Goal: Task Accomplishment & Management: Complete application form

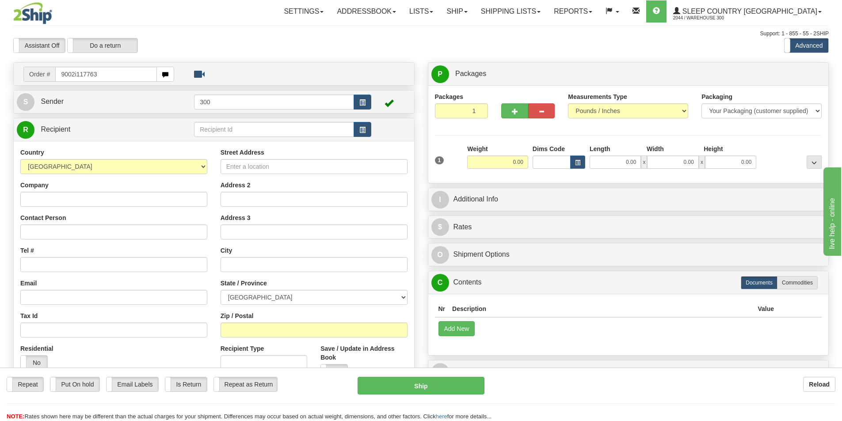
type input "9002i117763"
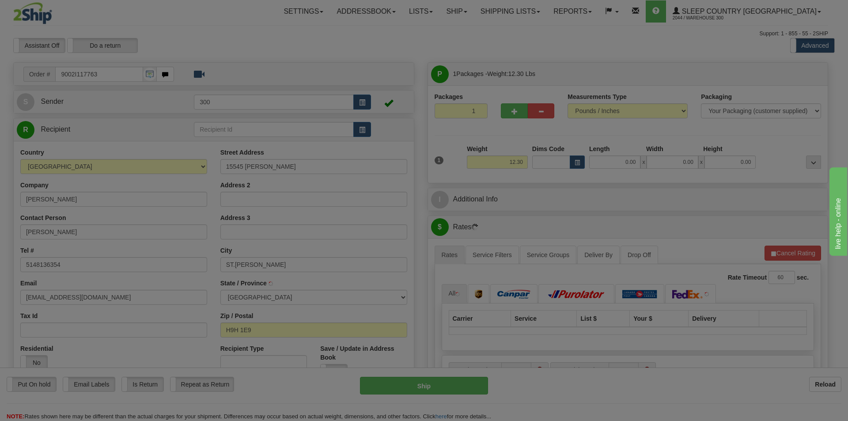
type input "SAINTE-GENEVIEVE"
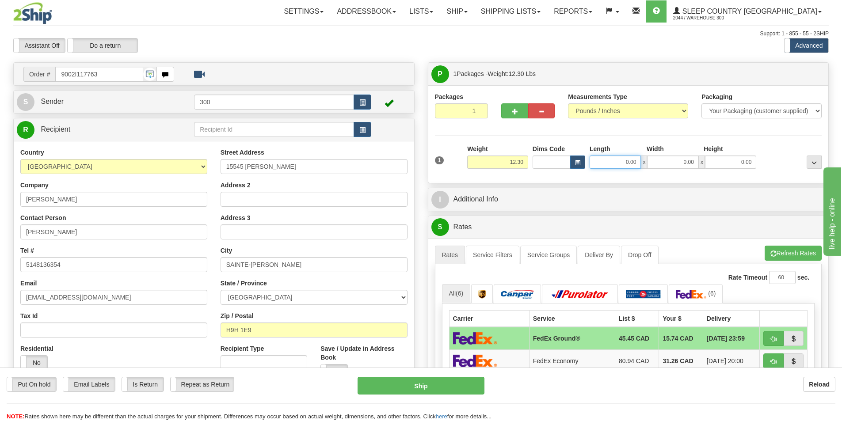
click at [628, 166] on input "0.00" at bounding box center [614, 161] width 51 height 13
type input "7.00"
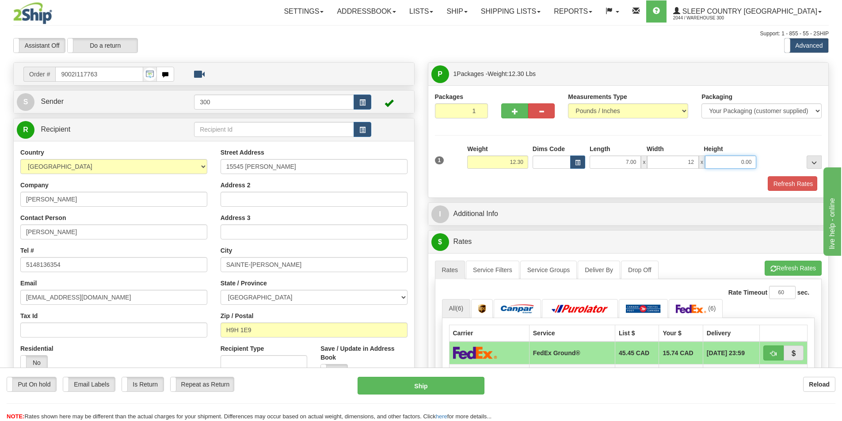
type input "12.00"
type input "22.00"
click at [434, 55] on div "Toggle navigation Settings Shipping Preferences Fields Preferences New" at bounding box center [421, 387] width 842 height 774
click at [787, 184] on button "Refresh Rates" at bounding box center [791, 183] width 51 height 15
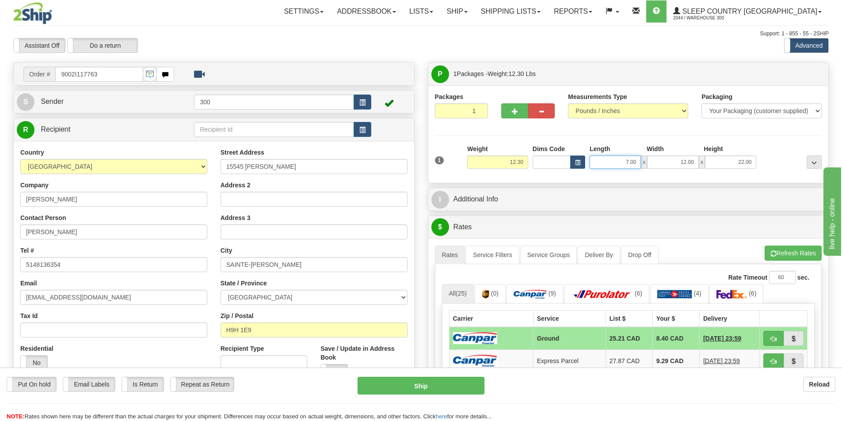
click at [630, 156] on input "7.00" at bounding box center [614, 161] width 51 height 13
click at [626, 157] on input "7.00" at bounding box center [614, 161] width 51 height 13
type input "10.00"
click at [638, 174] on div "1 Weight 12.30 Dims Code x x" at bounding box center [627, 159] width 391 height 31
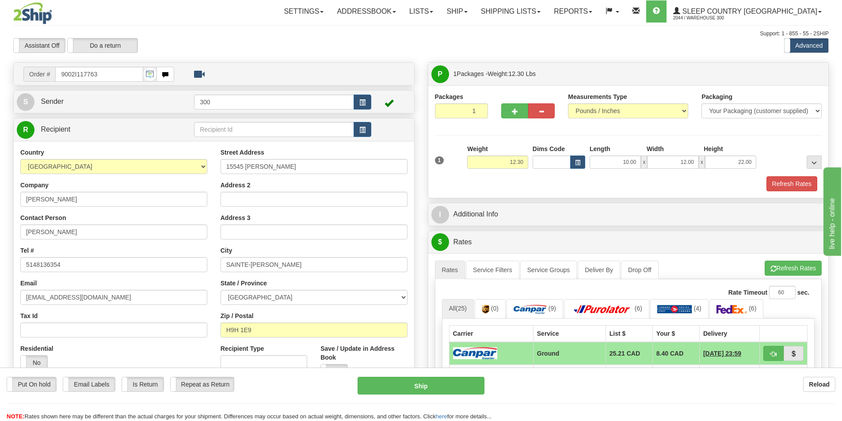
click at [764, 182] on div "Refresh Rates" at bounding box center [627, 183] width 391 height 15
click at [769, 184] on button "Refresh Rates" at bounding box center [791, 183] width 51 height 15
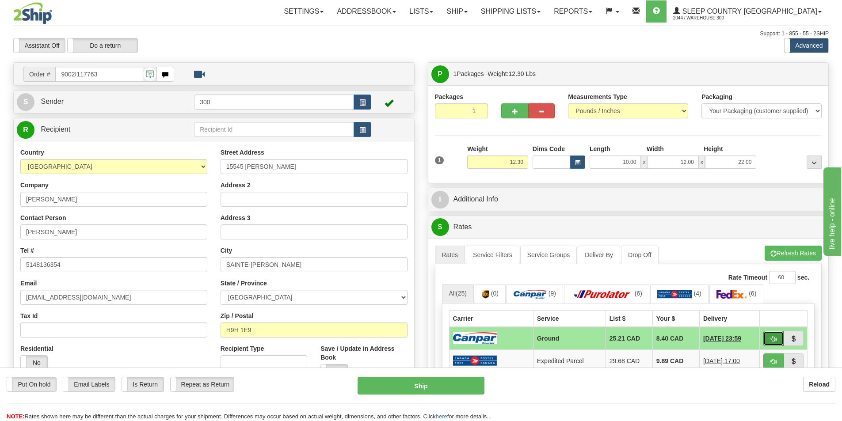
click at [773, 337] on span "button" at bounding box center [773, 339] width 6 height 6
type input "1"
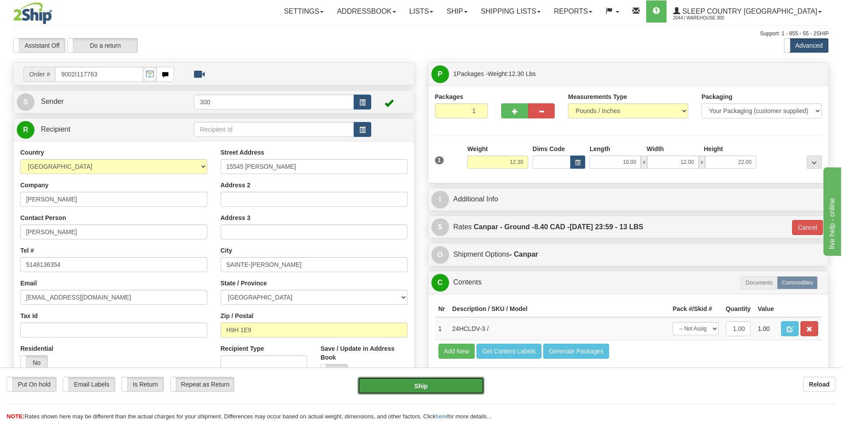
click at [475, 384] on button "Ship" at bounding box center [420, 386] width 127 height 18
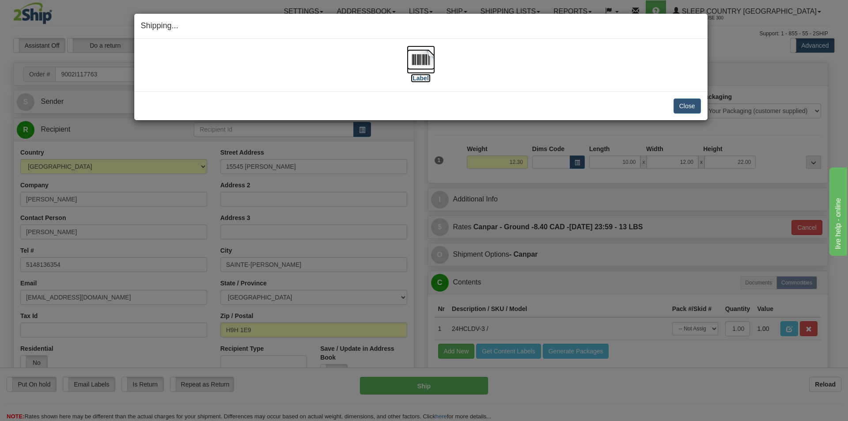
click at [416, 67] on img at bounding box center [421, 59] width 28 height 28
click at [685, 112] on button "Close" at bounding box center [687, 106] width 27 height 15
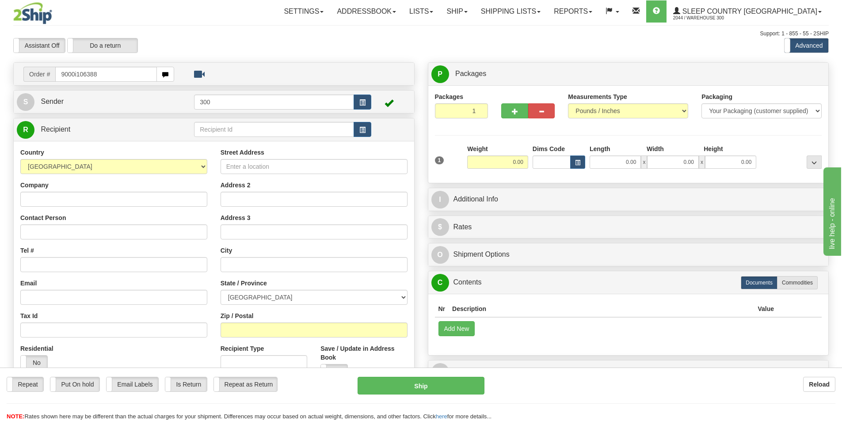
type input "9000i106388"
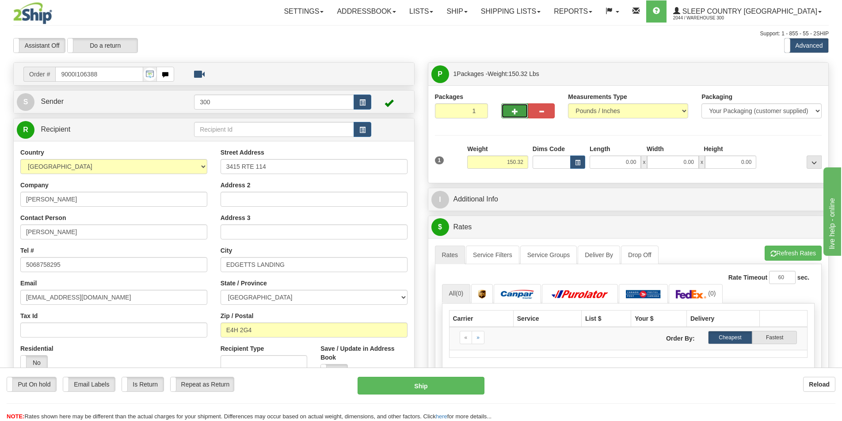
click at [508, 118] on button "button" at bounding box center [514, 110] width 27 height 15
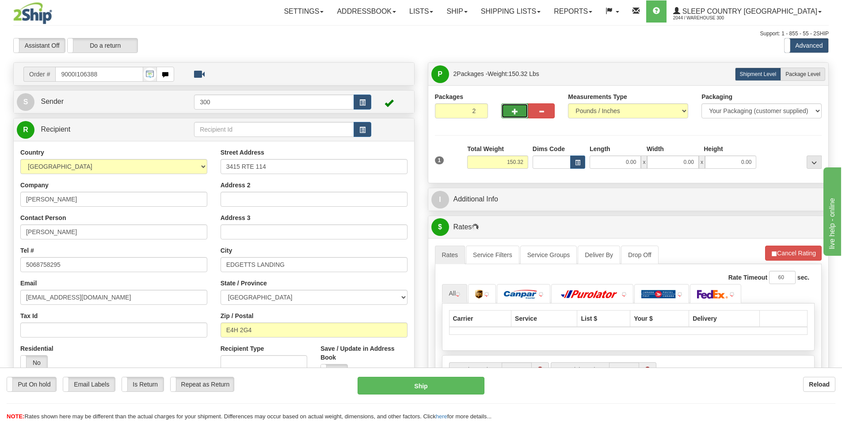
click at [512, 112] on span "button" at bounding box center [515, 112] width 6 height 6
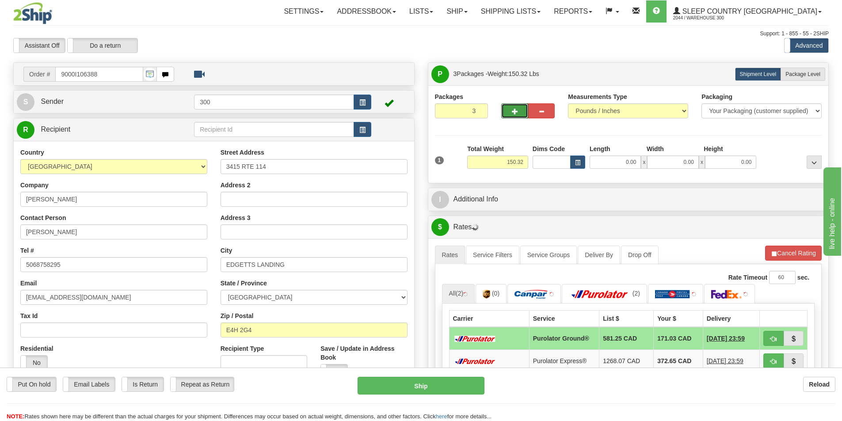
click at [510, 110] on button "button" at bounding box center [514, 110] width 27 height 15
type input "4"
click at [792, 75] on span "Package Level" at bounding box center [802, 74] width 35 height 6
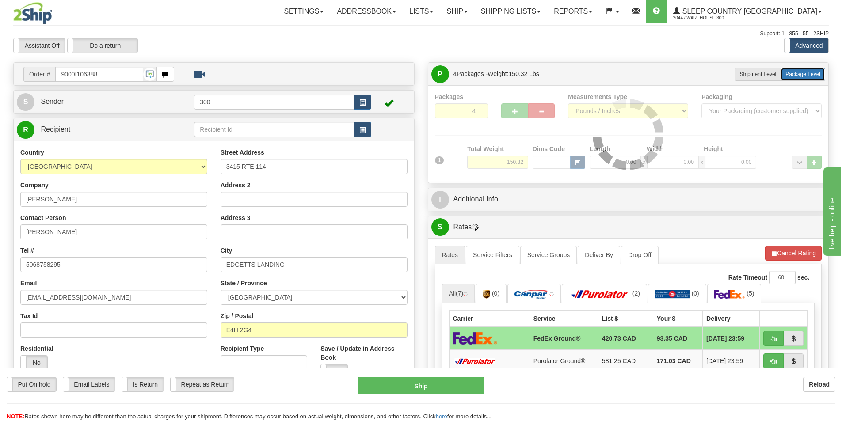
radio input "true"
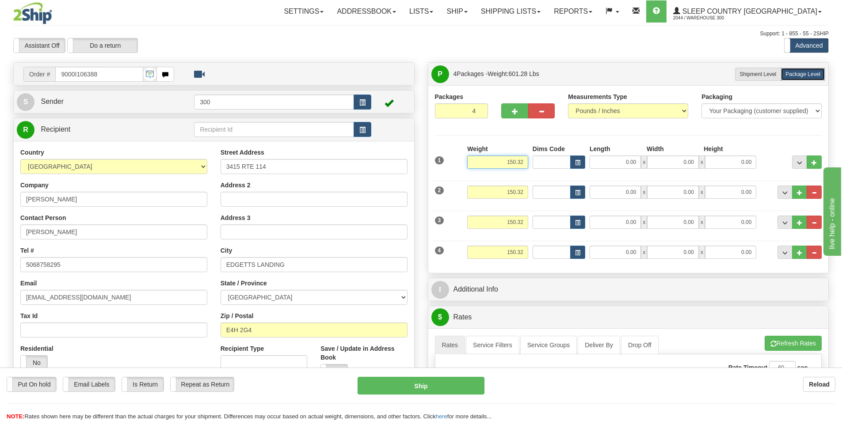
click at [492, 161] on input "150.32" at bounding box center [497, 161] width 61 height 13
click at [509, 159] on input "150.32" at bounding box center [497, 161] width 61 height 13
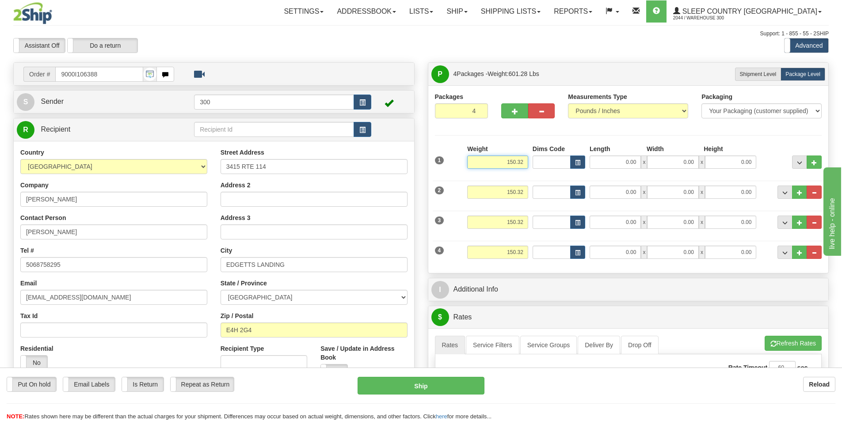
click at [506, 166] on input "150.32" at bounding box center [497, 161] width 61 height 13
click at [515, 195] on input "150.32" at bounding box center [497, 192] width 61 height 13
type input "45.00"
click at [515, 195] on input "150.32" at bounding box center [497, 192] width 61 height 13
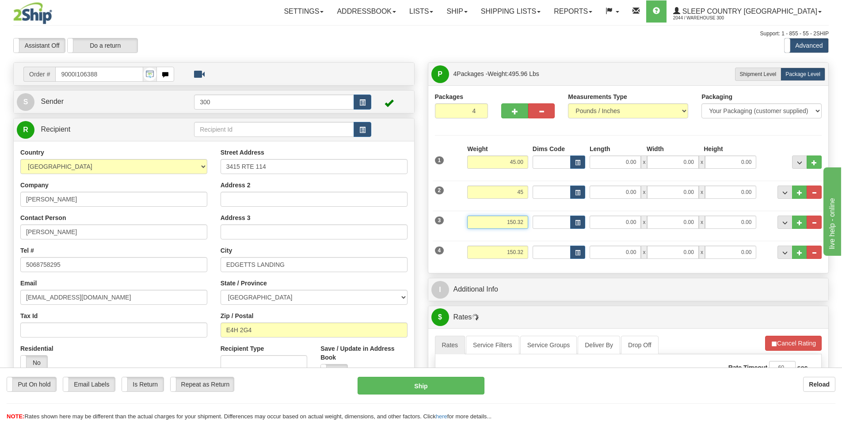
type input "45.00"
click at [519, 217] on input "150.32" at bounding box center [497, 222] width 61 height 13
type input "30.00"
click at [524, 256] on input "150.32" at bounding box center [497, 252] width 61 height 13
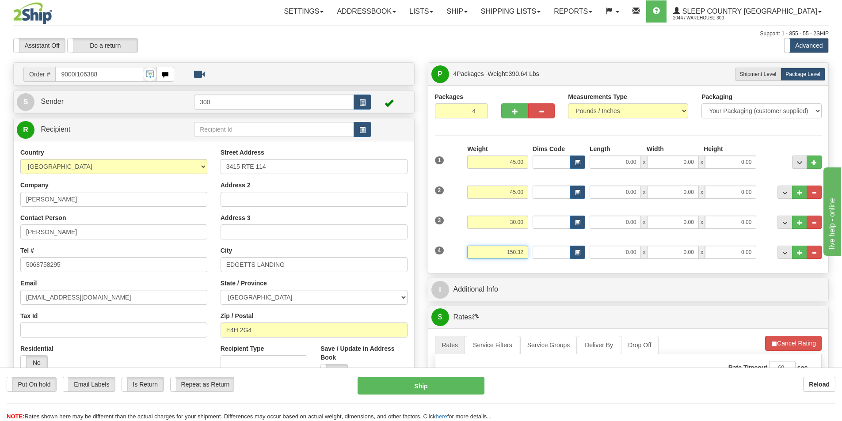
click at [524, 256] on input "150.32" at bounding box center [497, 252] width 61 height 13
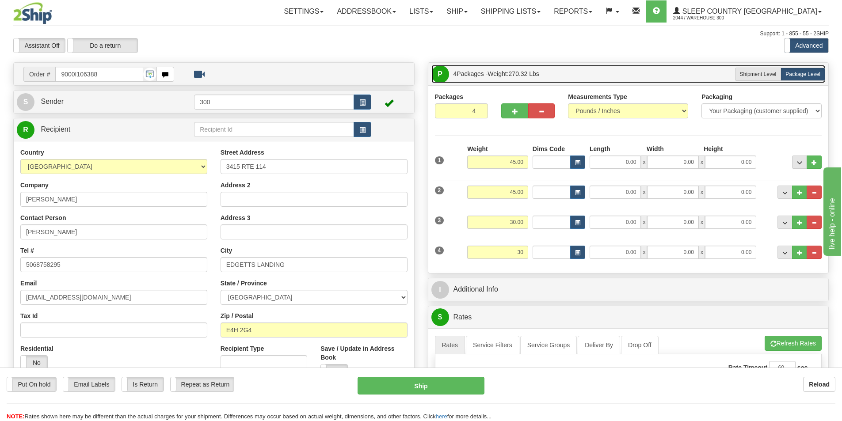
click at [575, 74] on link "P Packages 4 Packages - Weight: 270.32 Lbs" at bounding box center [628, 74] width 394 height 18
type input "30.00"
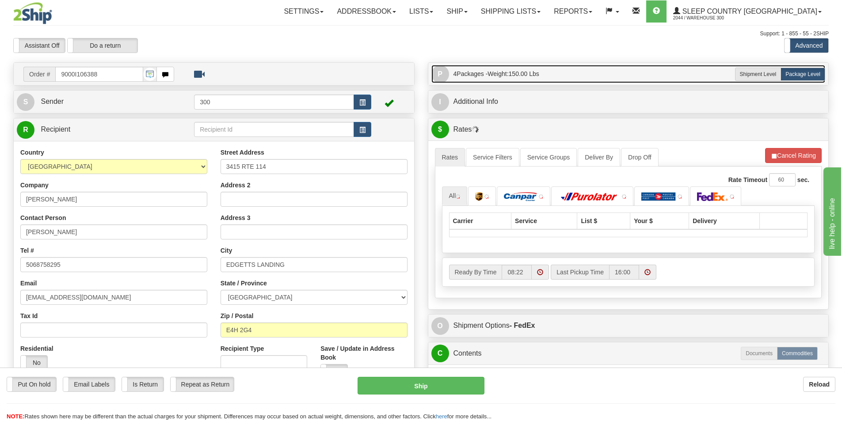
click at [575, 74] on link "P Packages 4 Packages - Weight: 150.00 Lbs" at bounding box center [628, 74] width 394 height 18
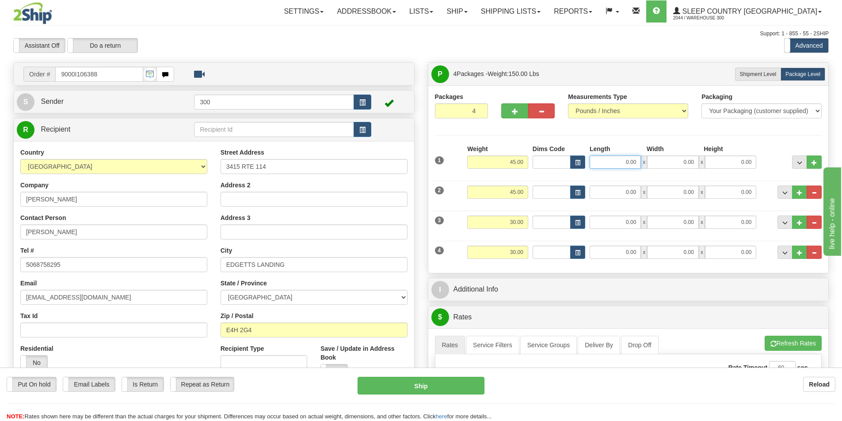
click at [620, 165] on input "0.00" at bounding box center [614, 161] width 51 height 13
type input "17.00"
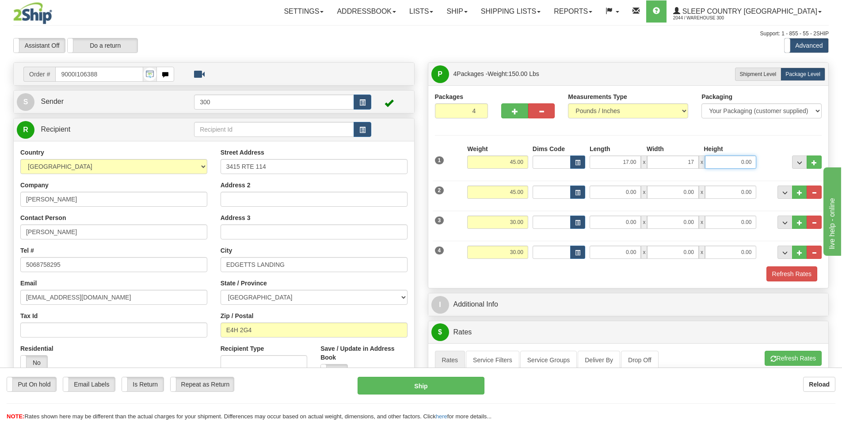
type input "17.00"
type input "42.00"
click at [632, 191] on input "0.00" at bounding box center [614, 192] width 51 height 13
type input "17.00"
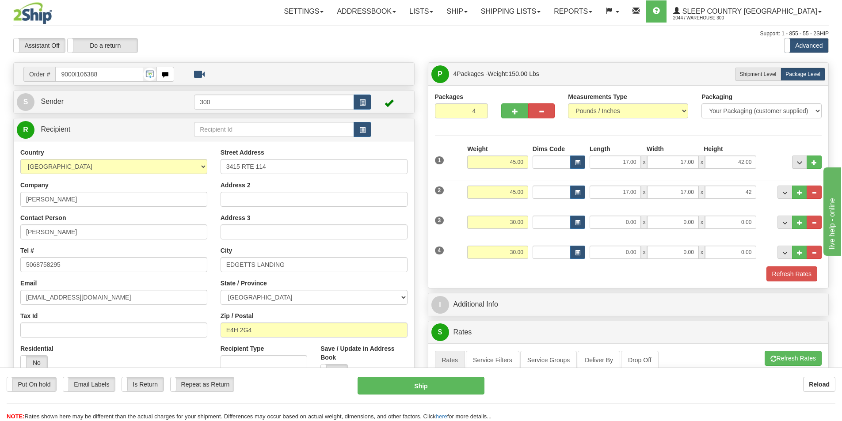
type input "42.00"
click at [633, 222] on input "0.00" at bounding box center [614, 222] width 51 height 13
type input "12.00"
type input "40.00"
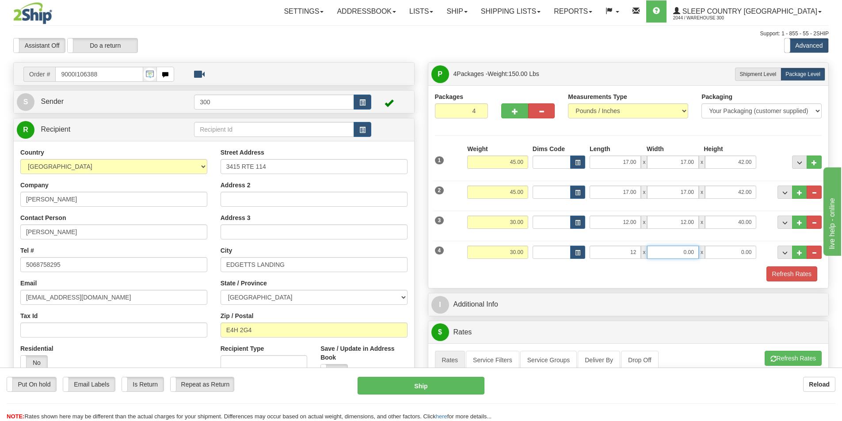
type input "12.00"
type input "40.00"
drag, startPoint x: 827, startPoint y: 271, endPoint x: 809, endPoint y: 271, distance: 17.7
click at [825, 271] on div "Packages 4 4 Measurements Type" at bounding box center [628, 186] width 400 height 203
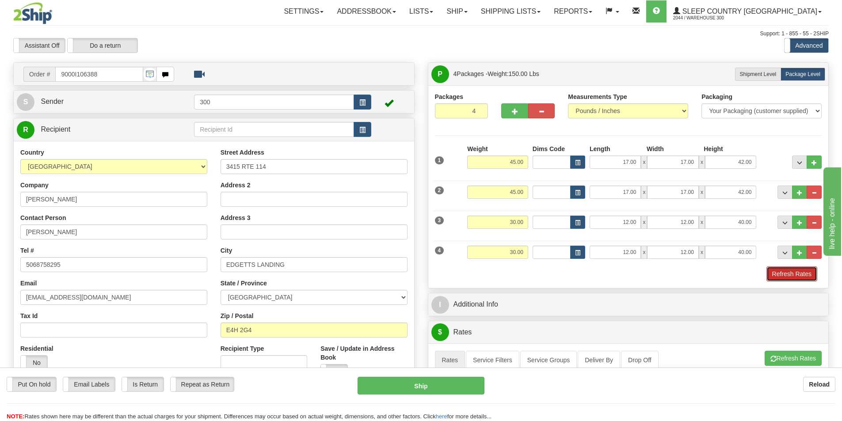
click at [809, 271] on button "Refresh Rates" at bounding box center [791, 273] width 51 height 15
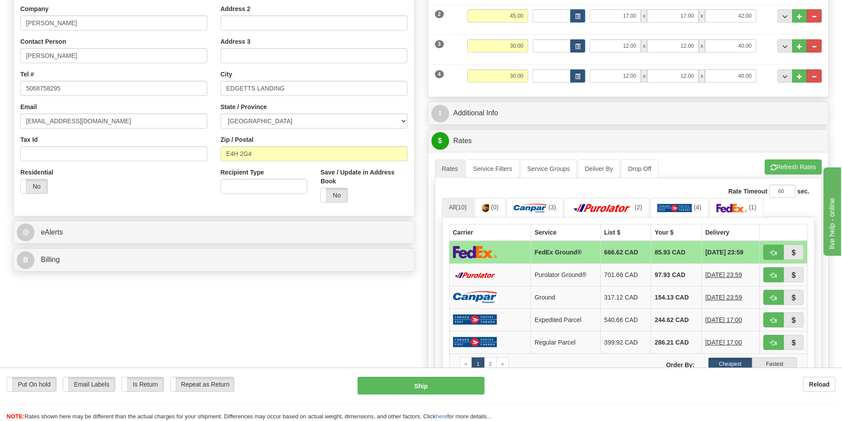
scroll to position [177, 0]
click at [769, 254] on button "button" at bounding box center [773, 251] width 20 height 15
type input "92"
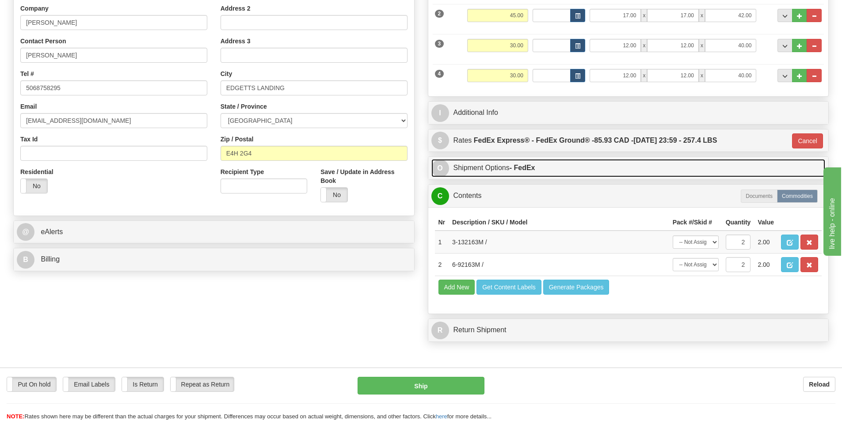
click at [546, 171] on link "O Shipment Options - FedEx" at bounding box center [628, 168] width 394 height 18
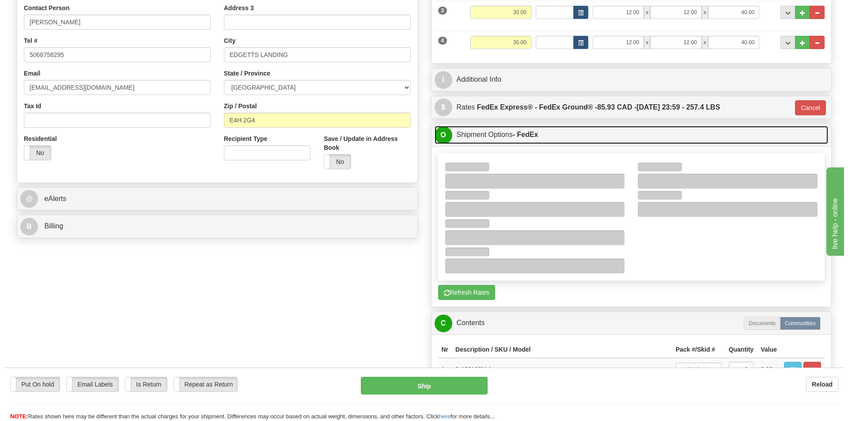
scroll to position [265, 0]
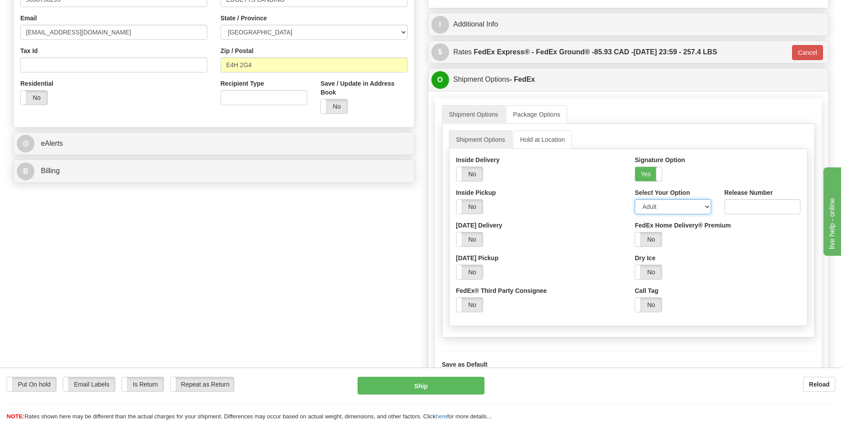
click at [668, 204] on select "Adult Direct Indirect No Signature Required Service Default" at bounding box center [672, 206] width 76 height 15
click at [634, 199] on select "Adult Direct Indirect No Signature Required Service Default" at bounding box center [672, 206] width 76 height 15
click at [665, 209] on select "Adult Direct Indirect No Signature Required Service Default" at bounding box center [672, 206] width 76 height 15
select select "1"
click at [634, 199] on select "Adult Direct Indirect No Signature Required Service Default" at bounding box center [672, 206] width 76 height 15
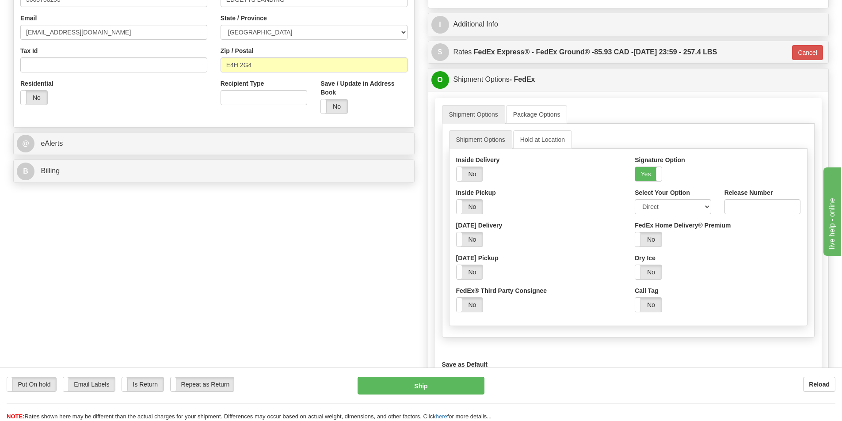
click at [581, 173] on div "Yes No" at bounding box center [539, 174] width 166 height 15
click at [465, 383] on button "Ship" at bounding box center [420, 386] width 127 height 18
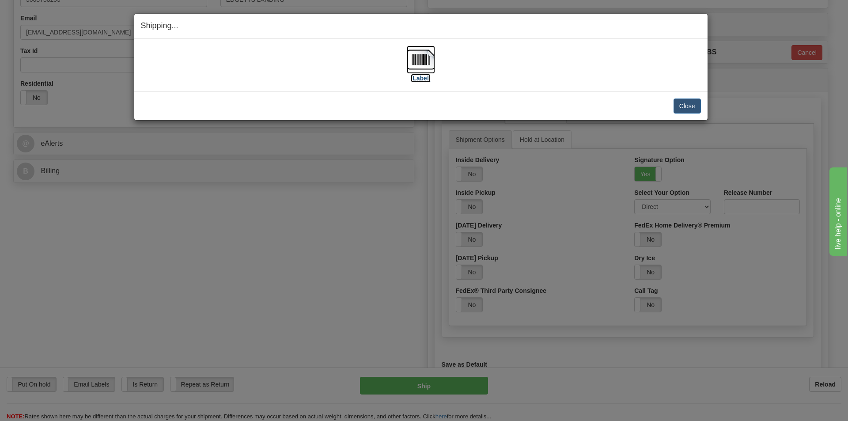
click at [419, 62] on img at bounding box center [421, 59] width 28 height 28
click at [693, 108] on button "Close" at bounding box center [687, 106] width 27 height 15
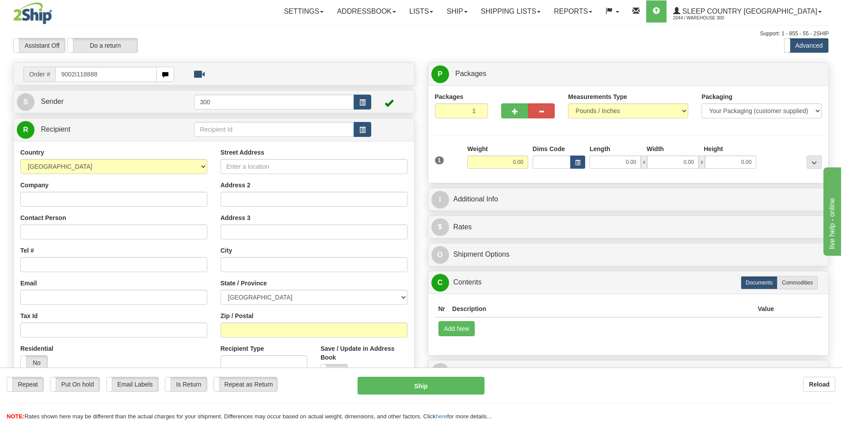
type input "9002I118888"
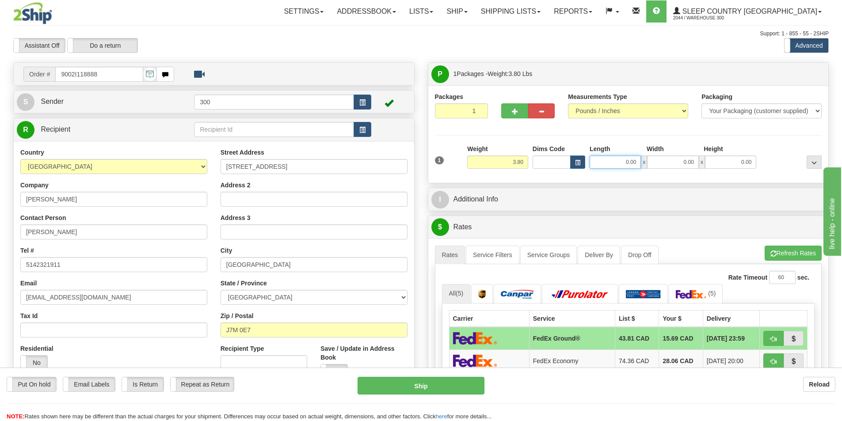
click at [624, 162] on input "0.00" at bounding box center [614, 161] width 51 height 13
type input "15.00"
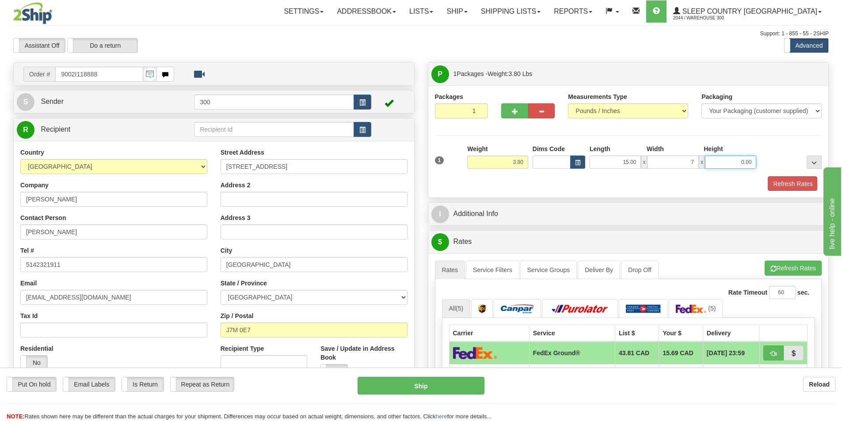
type input "7.00"
click at [788, 187] on button "Refresh Rates" at bounding box center [791, 183] width 51 height 15
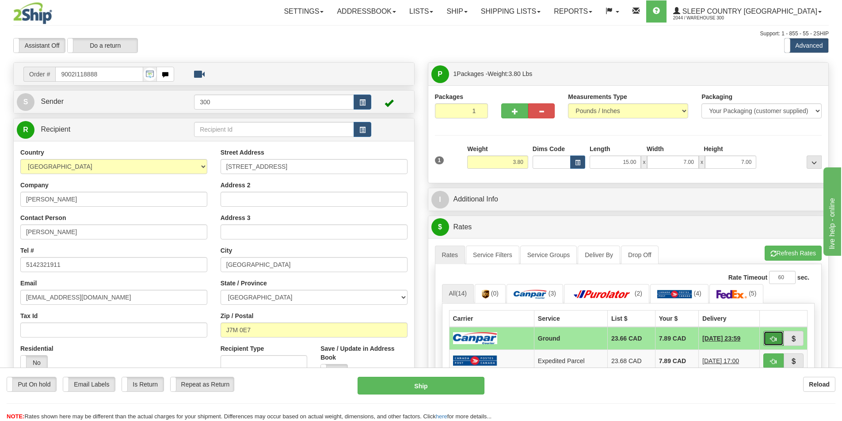
click at [772, 341] on span "button" at bounding box center [773, 339] width 6 height 6
type input "1"
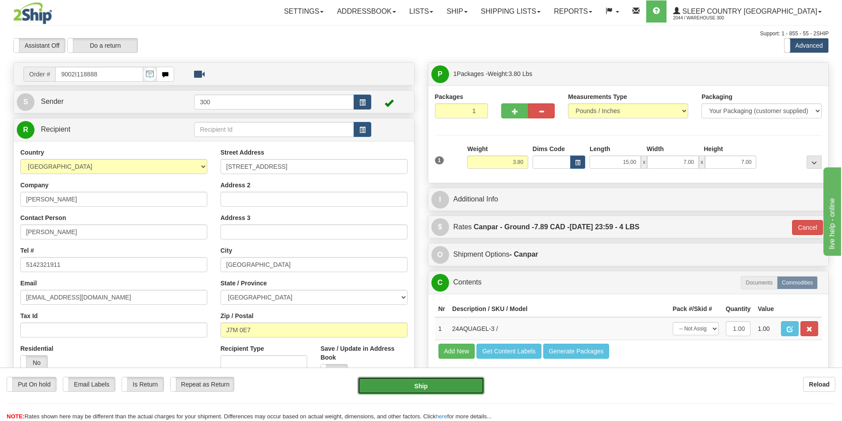
click at [447, 384] on button "Ship" at bounding box center [420, 386] width 127 height 18
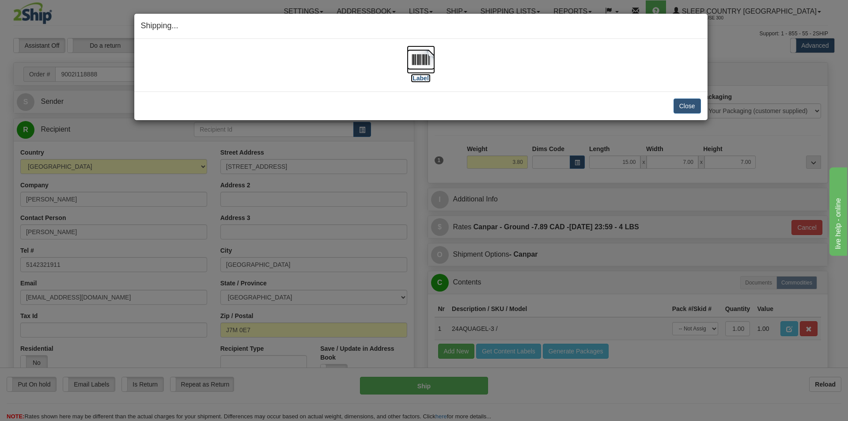
click at [426, 58] on img at bounding box center [421, 59] width 28 height 28
click at [681, 102] on button "Close" at bounding box center [687, 106] width 27 height 15
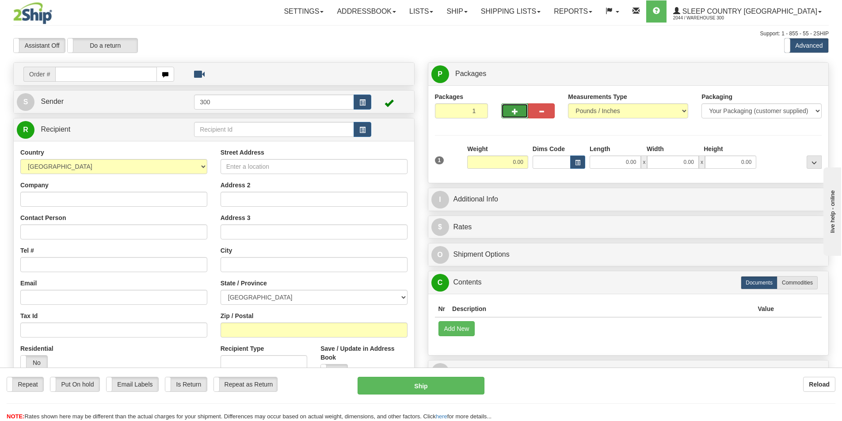
click at [513, 112] on span "button" at bounding box center [515, 112] width 6 height 6
type input "2"
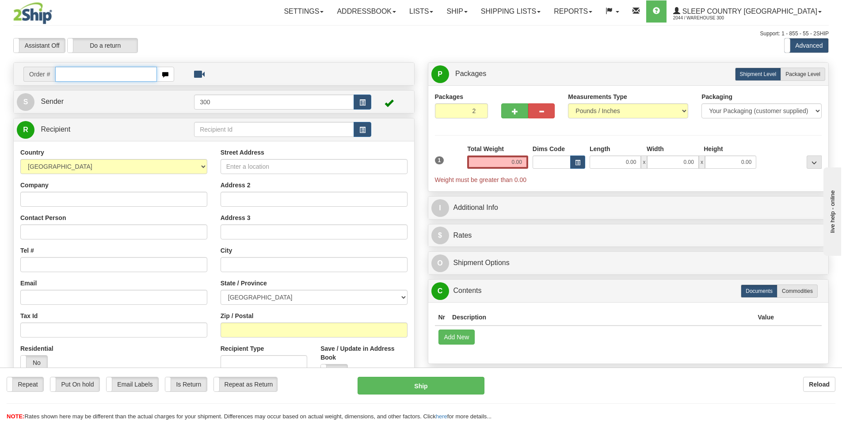
click at [133, 76] on input "text" at bounding box center [106, 74] width 102 height 15
type input "9002i114866"
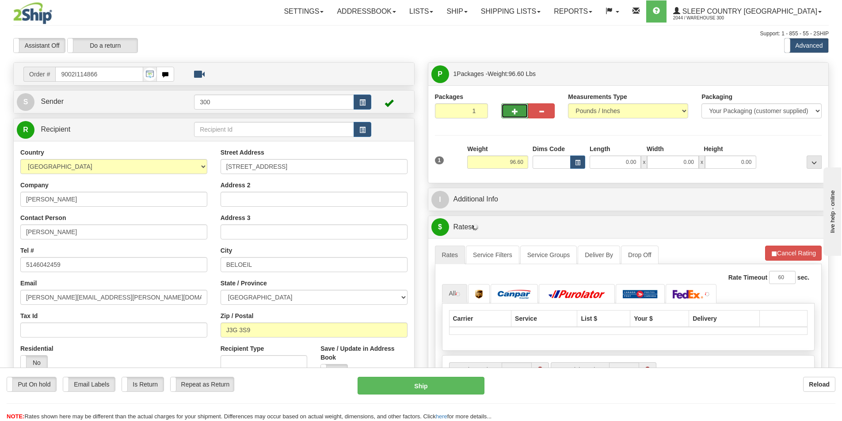
click at [510, 118] on button "button" at bounding box center [514, 110] width 27 height 15
type input "2"
click at [797, 71] on span "Package Level" at bounding box center [802, 74] width 35 height 6
radio input "true"
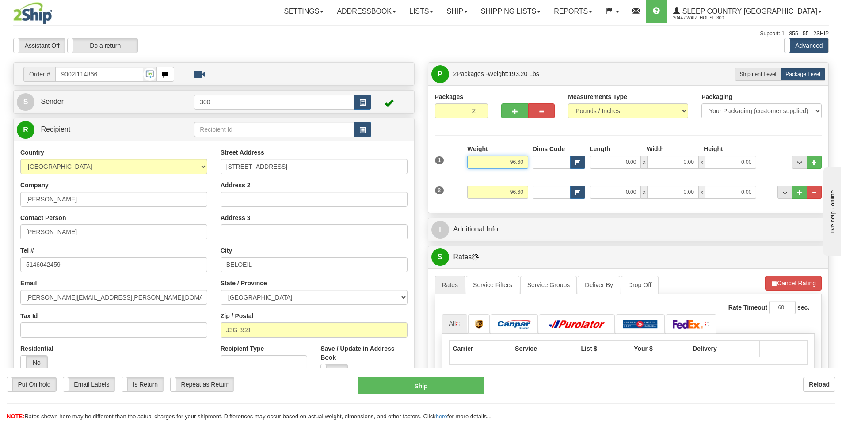
drag, startPoint x: 506, startPoint y: 165, endPoint x: 564, endPoint y: 157, distance: 58.8
click at [564, 157] on div "1 Weight 96.60 Dims Code x x" at bounding box center [627, 159] width 391 height 31
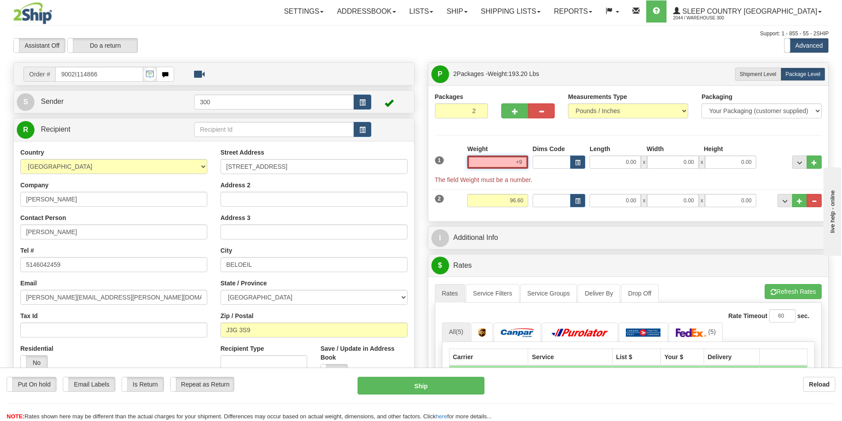
type input "+"
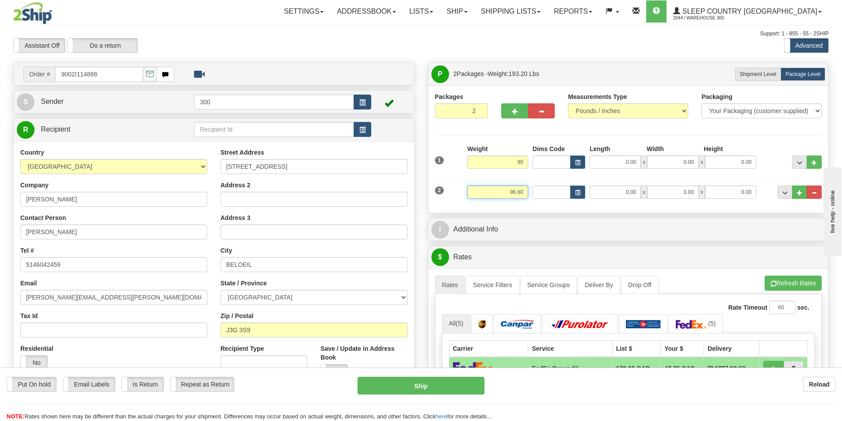
click at [520, 198] on input "96.60" at bounding box center [497, 192] width 61 height 13
type input "90.00"
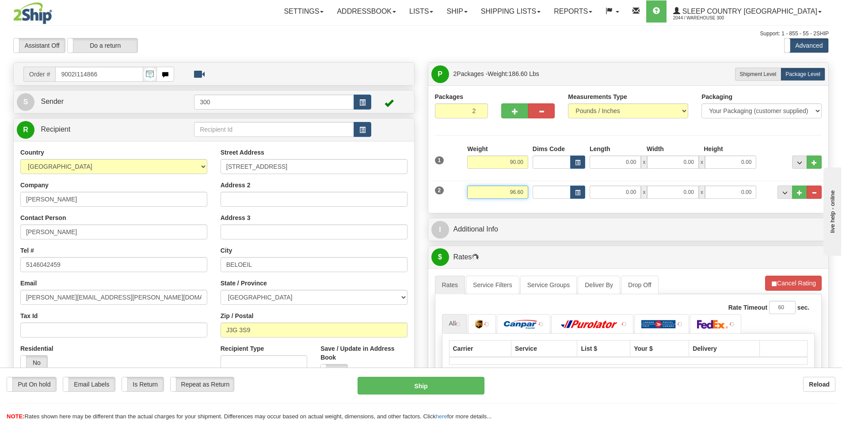
click at [520, 198] on input "96.60" at bounding box center [497, 192] width 61 height 13
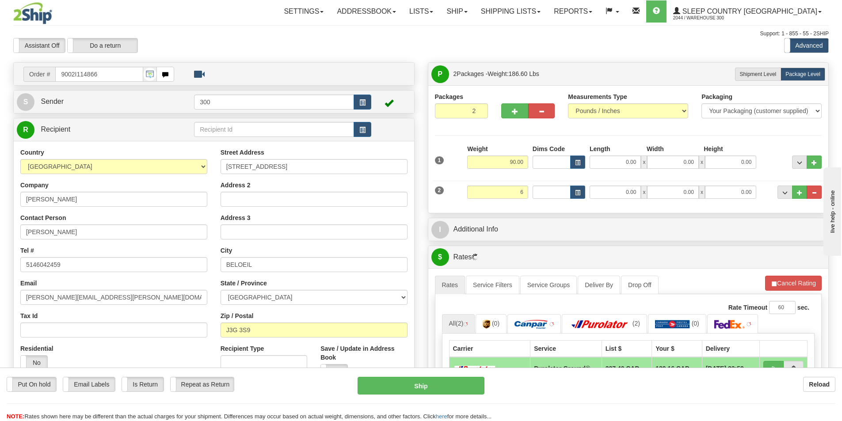
type input "6.00"
click at [560, 50] on div "Assistant On Assistant Off Do a return Do a return Previous Next Standard Advan…" at bounding box center [421, 45] width 828 height 15
click at [613, 159] on input "0.00" at bounding box center [614, 161] width 51 height 13
type input "19.00"
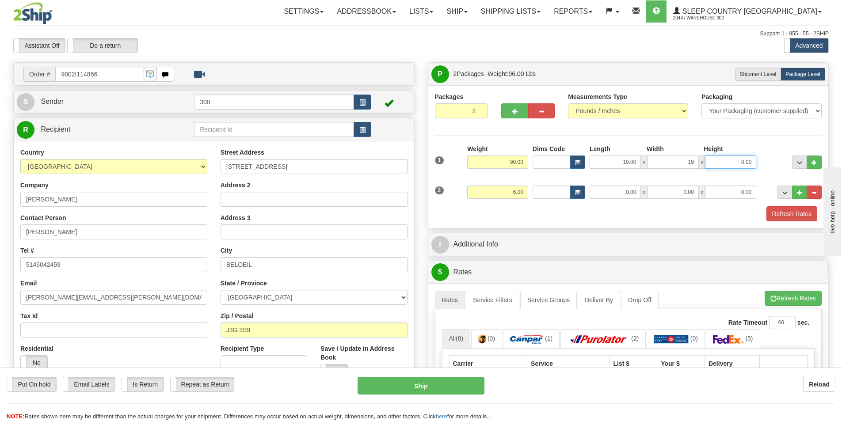
type input "19.00"
type input "45.00"
click at [626, 196] on input "0.00" at bounding box center [614, 192] width 51 height 13
type input "10.00"
type input "12.00"
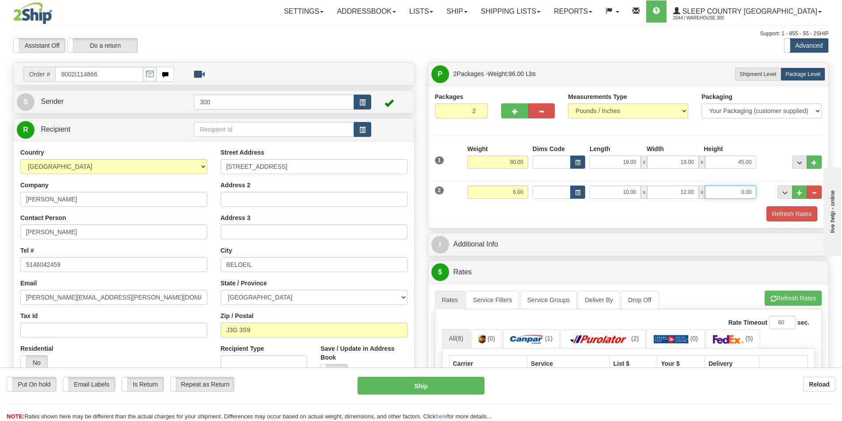
click at [735, 190] on input "0.00" at bounding box center [730, 192] width 51 height 13
type input "11.00"
click at [776, 213] on button "Refresh Rates" at bounding box center [791, 213] width 51 height 15
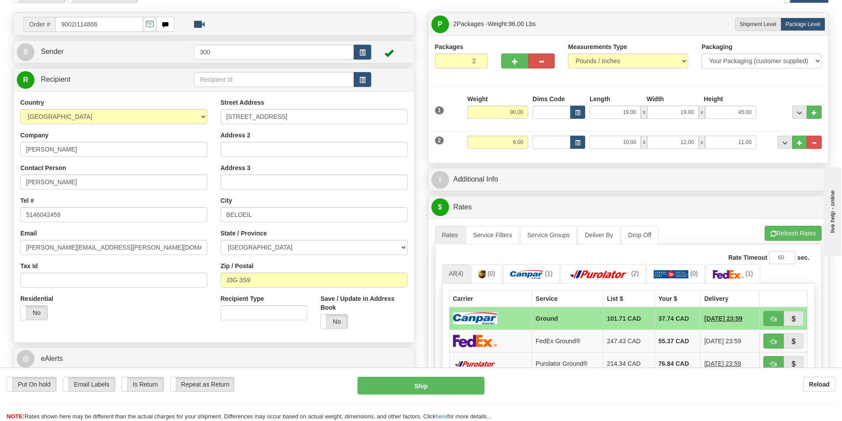
scroll to position [133, 0]
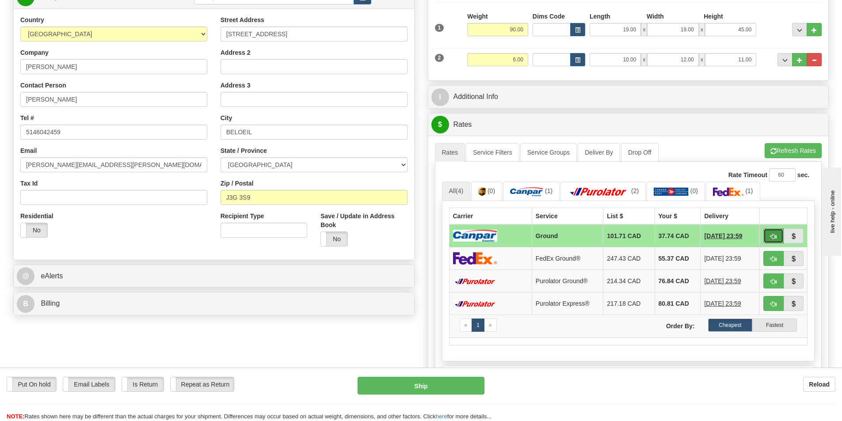
click at [773, 239] on span "button" at bounding box center [773, 237] width 6 height 6
type input "1"
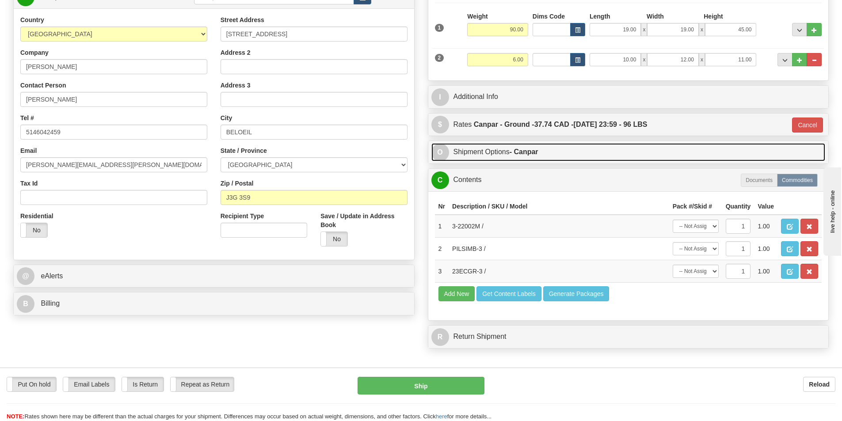
click at [519, 156] on link "O Shipment Options - Canpar" at bounding box center [628, 152] width 394 height 18
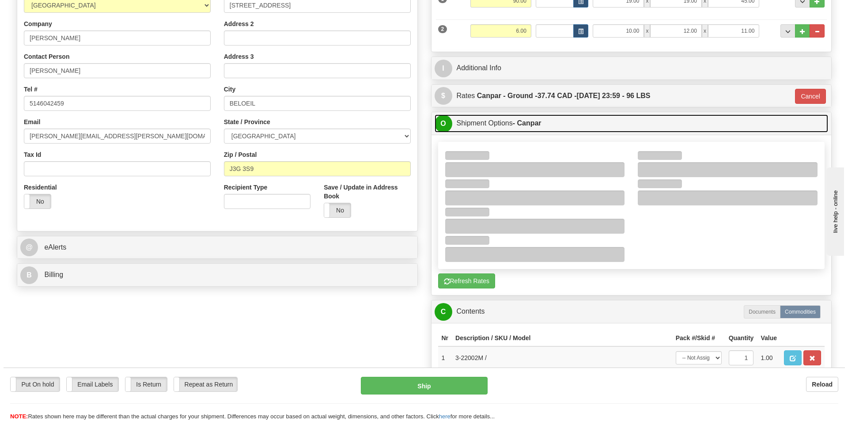
scroll to position [177, 0]
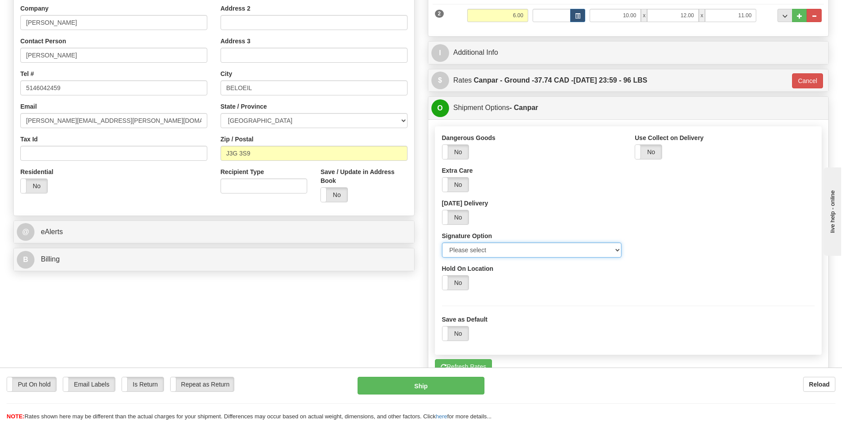
click at [495, 253] on select "Please select No Signature Required Signature Required Adult Signature" at bounding box center [532, 250] width 180 height 15
select select "2"
click at [442, 243] on select "Please select No Signature Required Signature Required Adult Signature" at bounding box center [532, 250] width 180 height 15
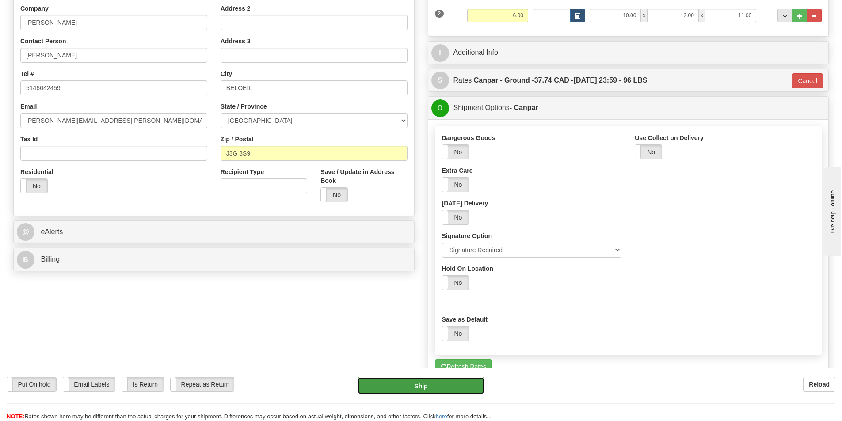
click at [458, 387] on button "Ship" at bounding box center [420, 386] width 127 height 18
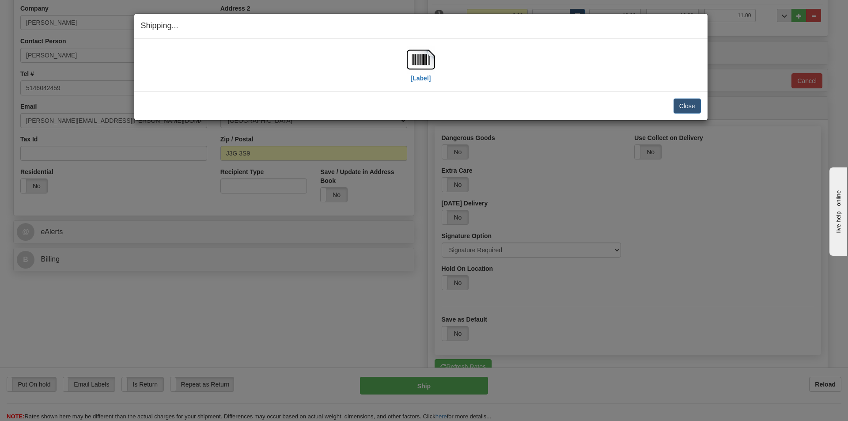
click at [428, 83] on div "[Label]" at bounding box center [421, 64] width 28 height 39
click at [426, 79] on label "[Label]" at bounding box center [421, 78] width 20 height 9
click at [689, 110] on button "Close" at bounding box center [687, 106] width 27 height 15
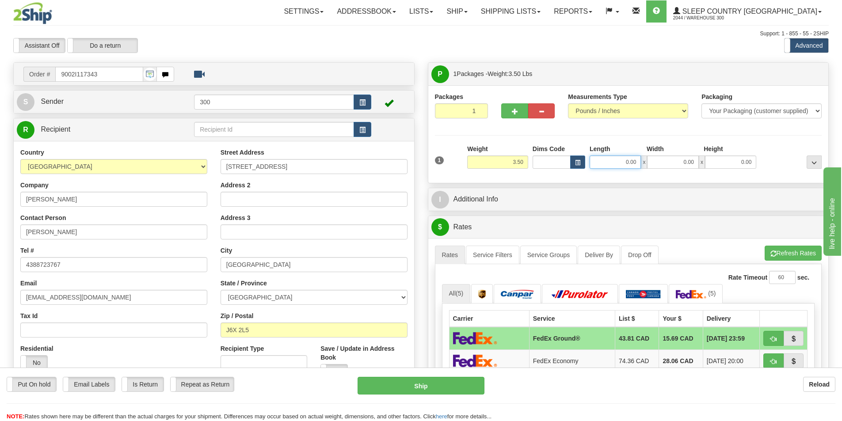
click at [628, 156] on input "0.00" at bounding box center [614, 161] width 51 height 13
type input "13.00"
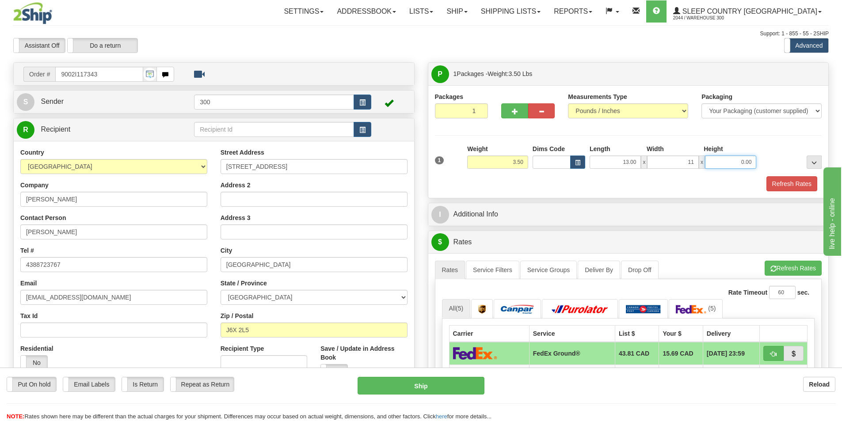
type input "11.00"
type input "2.00"
click at [771, 181] on button "Refresh Rates" at bounding box center [791, 183] width 51 height 15
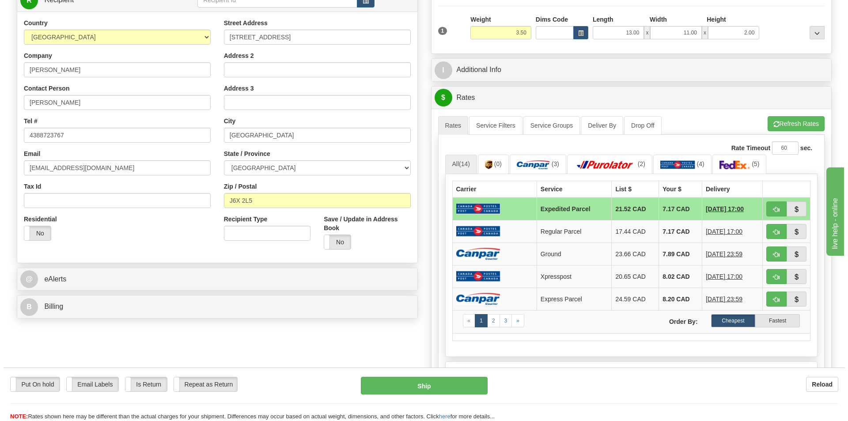
scroll to position [133, 0]
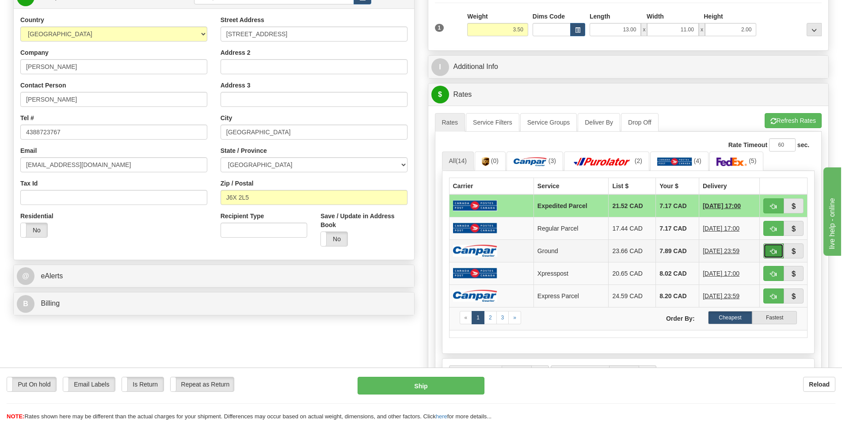
click at [769, 251] on button "button" at bounding box center [773, 250] width 20 height 15
type input "1"
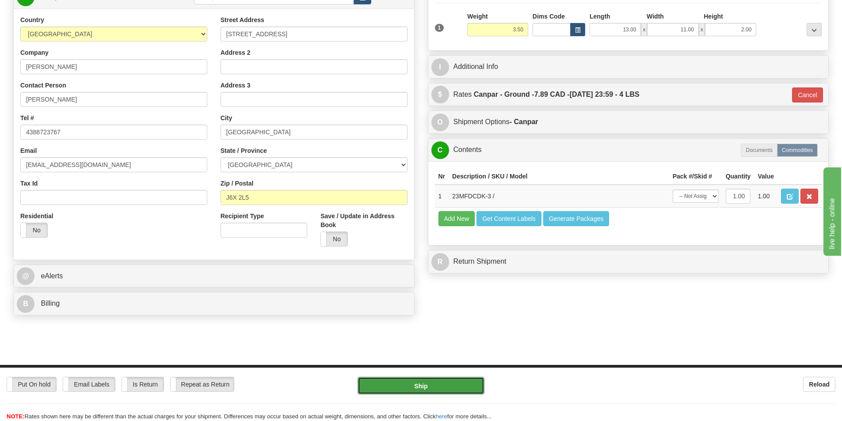
click at [453, 381] on button "Ship" at bounding box center [420, 386] width 127 height 18
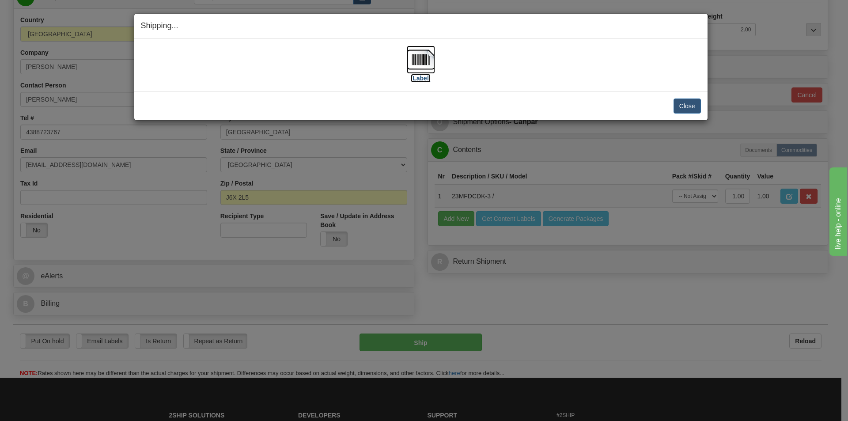
click at [420, 65] on img at bounding box center [421, 59] width 28 height 28
click at [679, 104] on button "Close" at bounding box center [687, 106] width 27 height 15
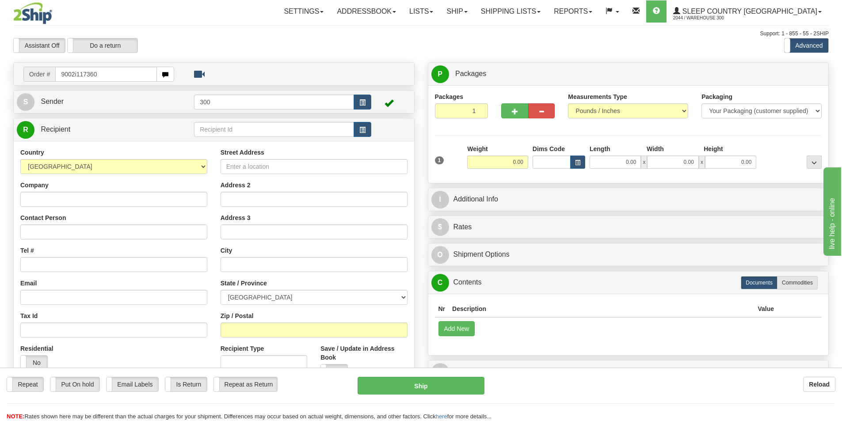
type input "9002i117360"
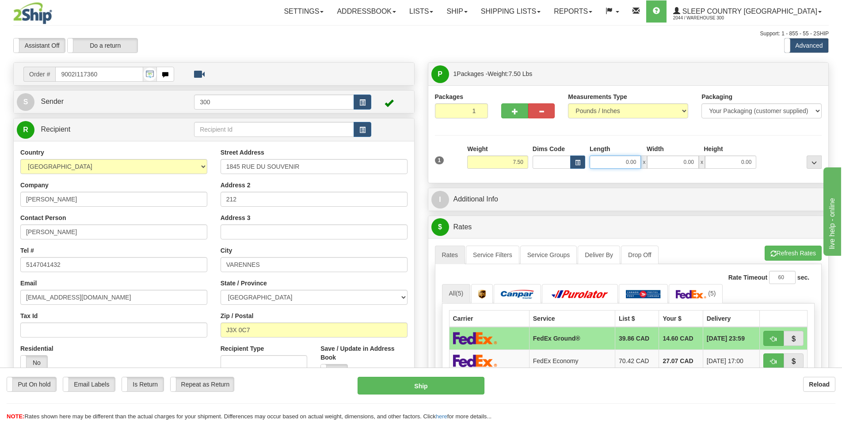
click at [615, 163] on input "0.00" at bounding box center [614, 161] width 51 height 13
type input "18.00"
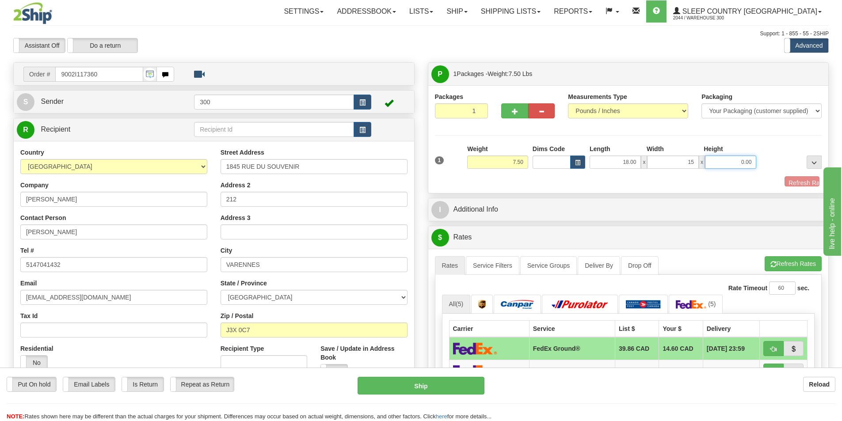
type input "15.00"
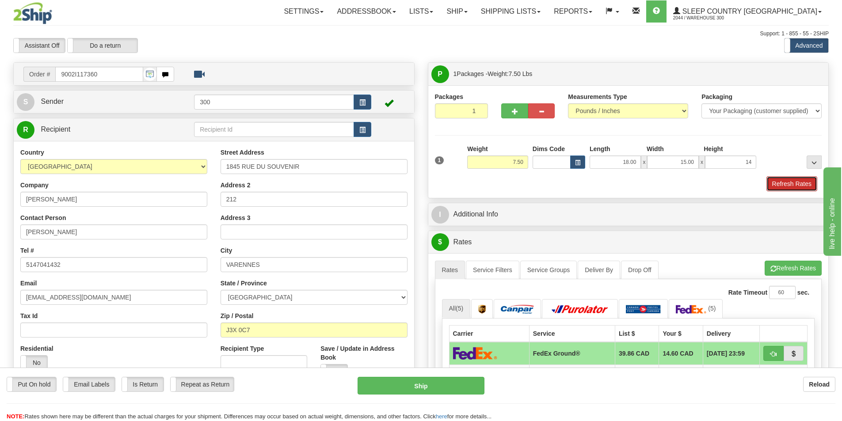
type input "14.00"
click at [794, 185] on button "Refresh Rates" at bounding box center [791, 183] width 51 height 15
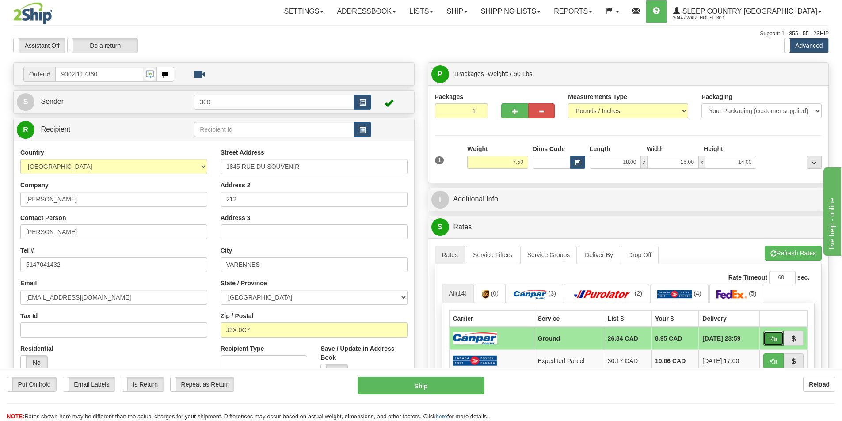
click at [768, 341] on button "button" at bounding box center [773, 338] width 20 height 15
type input "1"
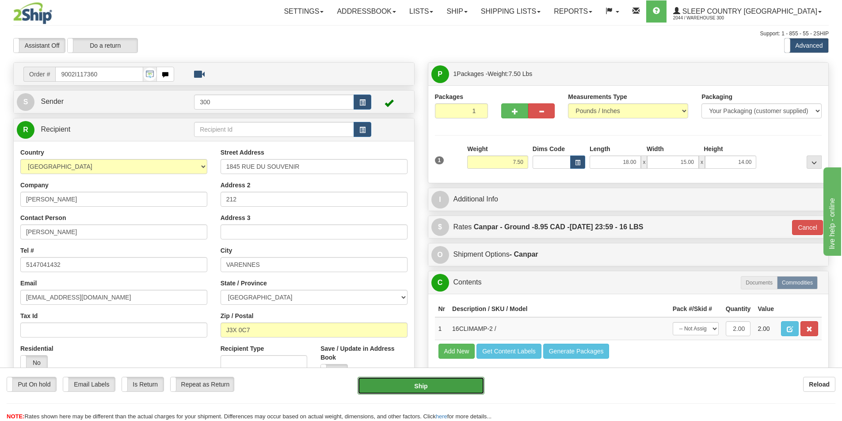
click at [425, 387] on button "Ship" at bounding box center [420, 386] width 127 height 18
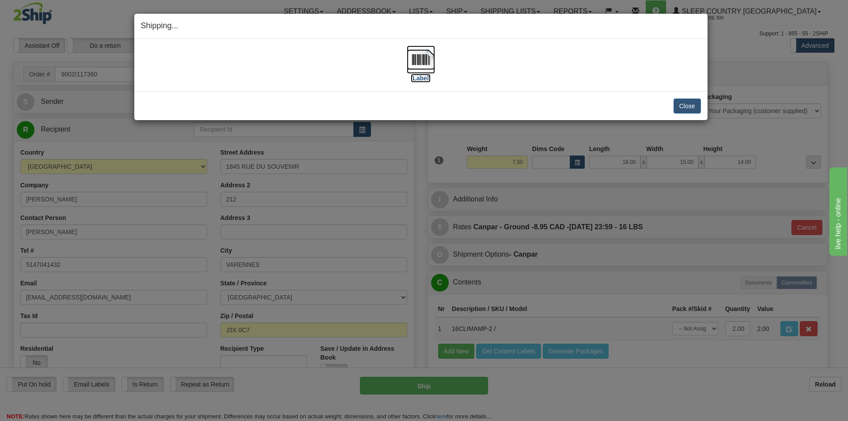
click at [421, 64] on img at bounding box center [421, 59] width 28 height 28
click at [677, 110] on button "Close" at bounding box center [687, 106] width 27 height 15
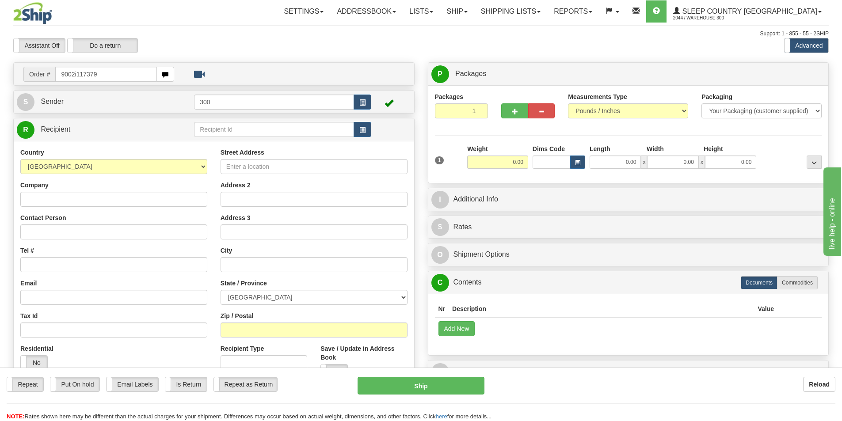
type input "9002i117379"
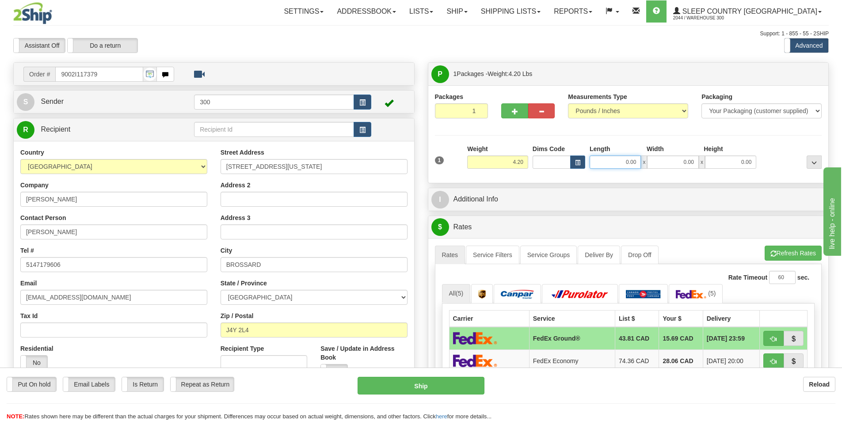
click at [618, 164] on input "0.00" at bounding box center [614, 161] width 51 height 13
type input "11.00"
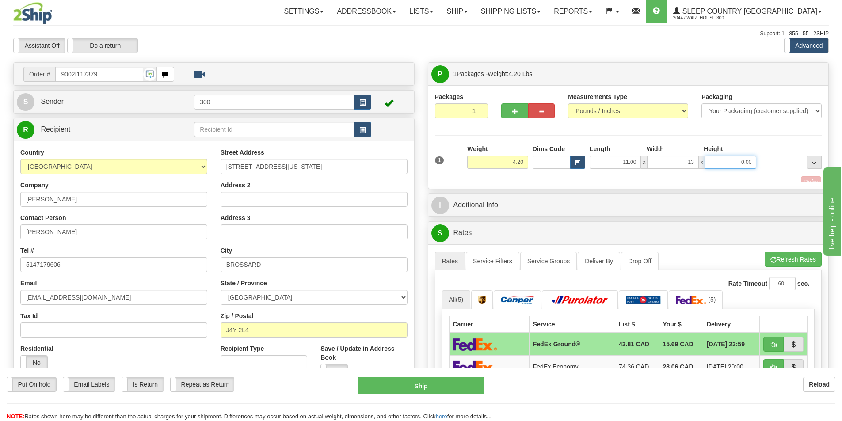
type input "13.00"
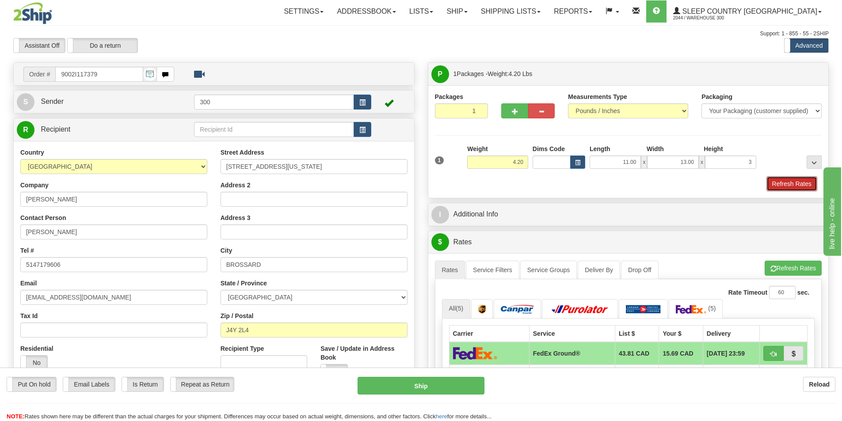
type input "3.00"
click at [776, 184] on button "Refresh Rates" at bounding box center [791, 183] width 51 height 15
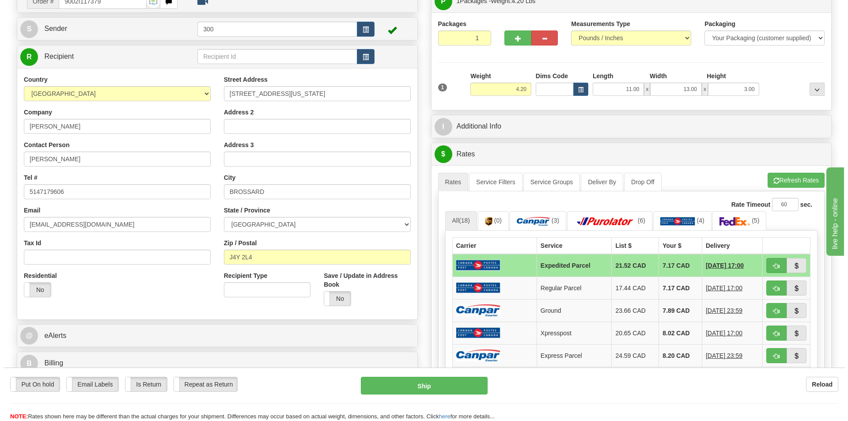
scroll to position [88, 0]
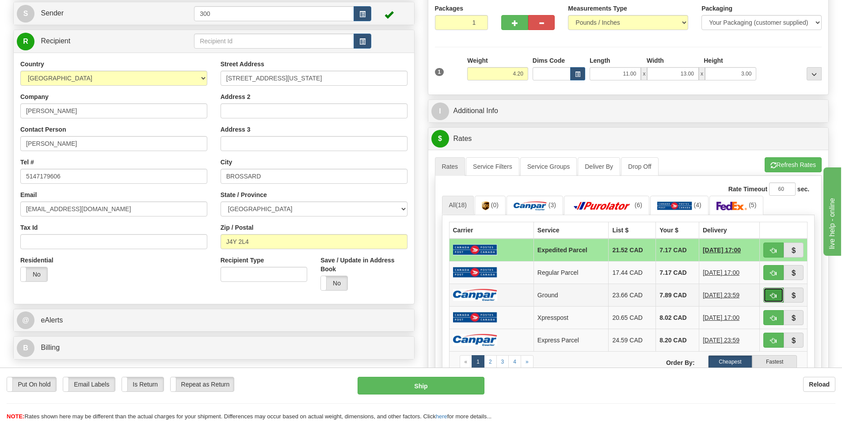
click at [772, 296] on span "button" at bounding box center [773, 296] width 6 height 6
type input "1"
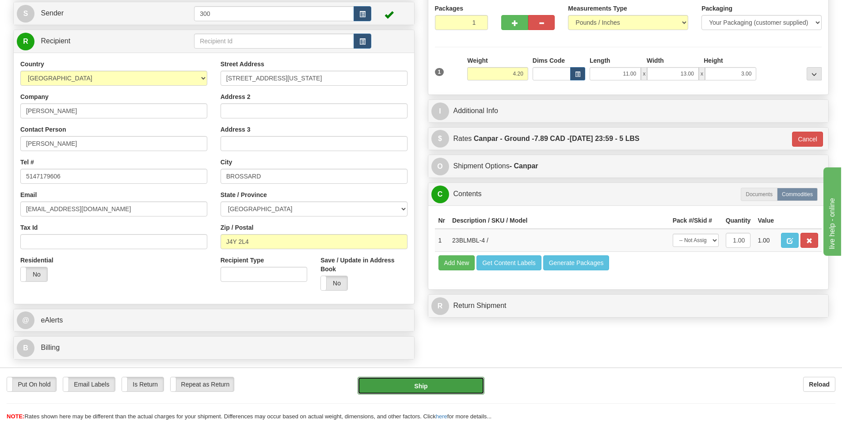
click at [470, 390] on button "Ship" at bounding box center [420, 386] width 127 height 18
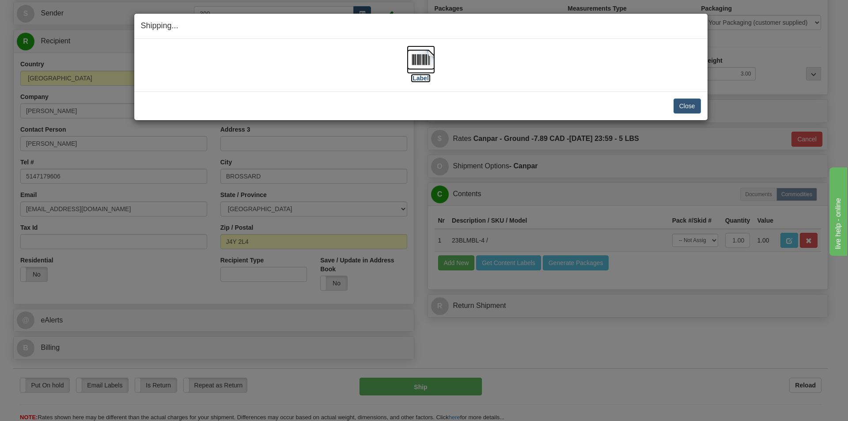
click at [413, 65] on img at bounding box center [421, 59] width 28 height 28
click at [680, 109] on button "Close" at bounding box center [687, 106] width 27 height 15
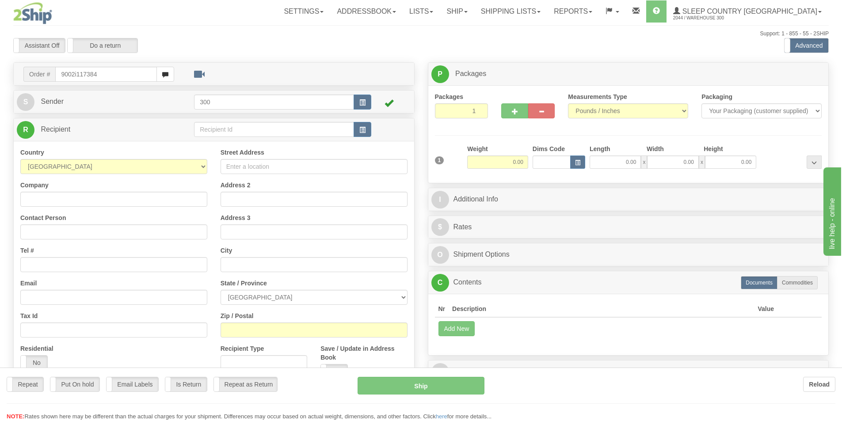
type input "9002i117384"
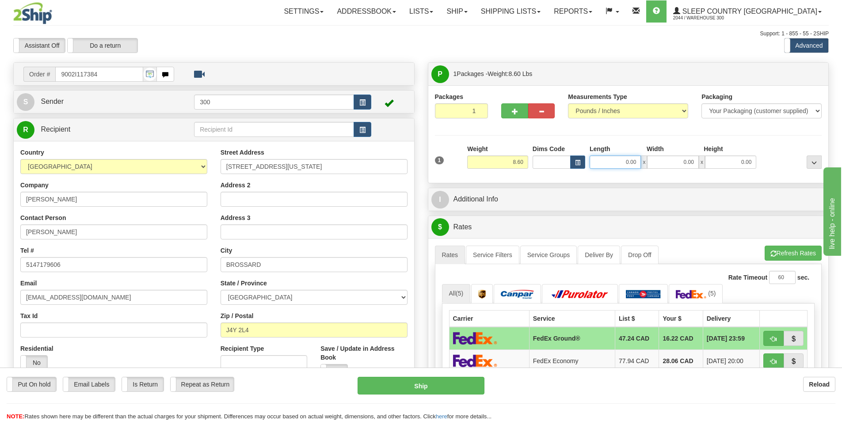
click at [630, 159] on input "0.00" at bounding box center [614, 161] width 51 height 13
type input "13.00"
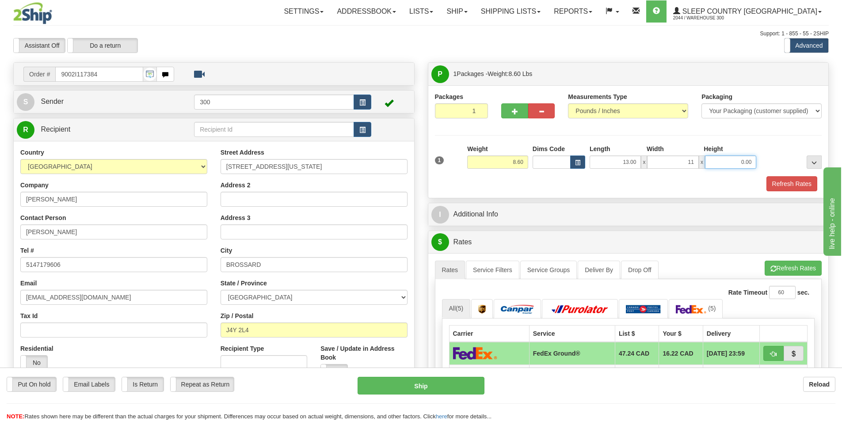
type input "11.00"
type input "5.00"
click at [777, 186] on button "Refresh Rates" at bounding box center [791, 183] width 51 height 15
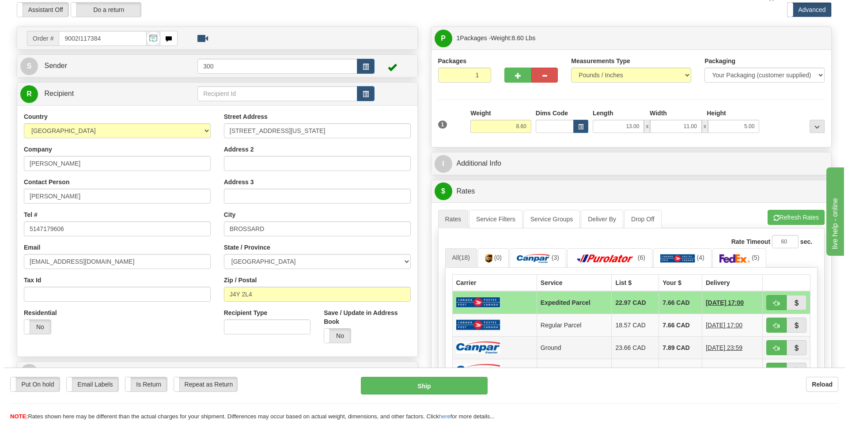
scroll to position [88, 0]
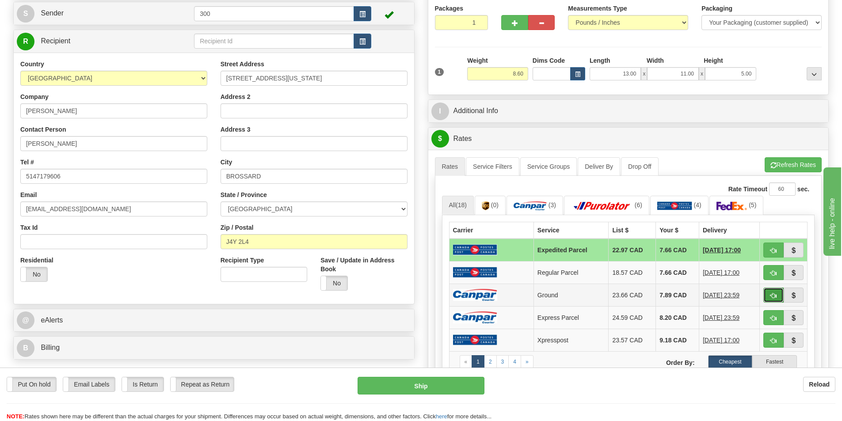
click at [770, 295] on span "button" at bounding box center [773, 296] width 6 height 6
type input "1"
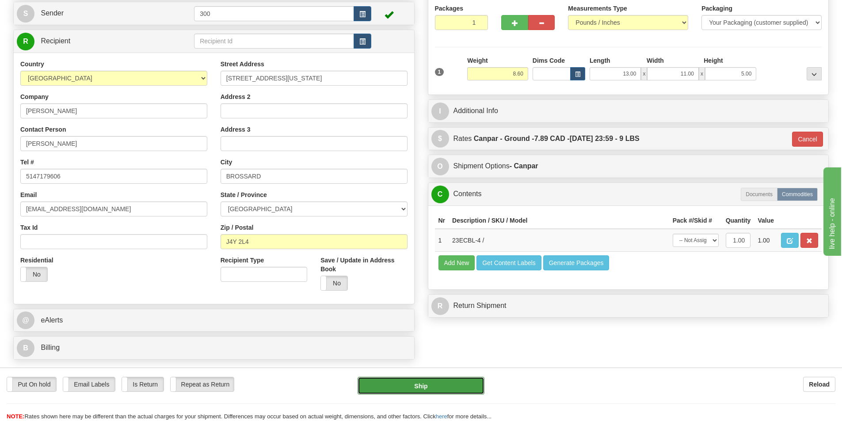
click at [414, 384] on button "Ship" at bounding box center [420, 386] width 127 height 18
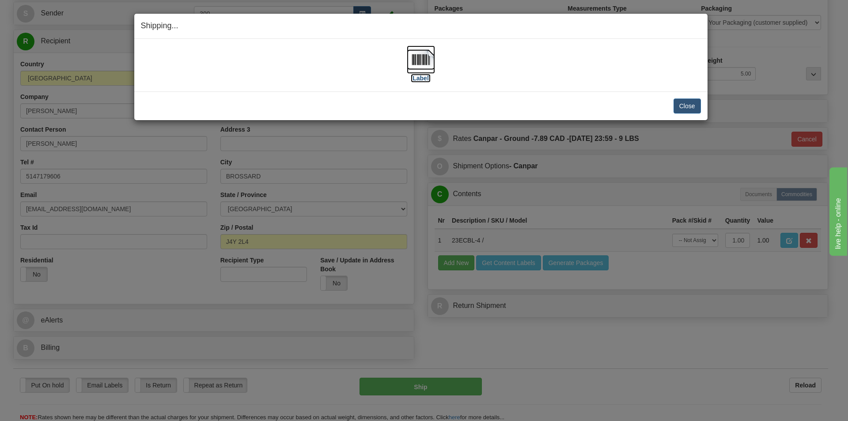
click at [420, 72] on img at bounding box center [421, 59] width 28 height 28
click at [690, 106] on button "Close" at bounding box center [687, 106] width 27 height 15
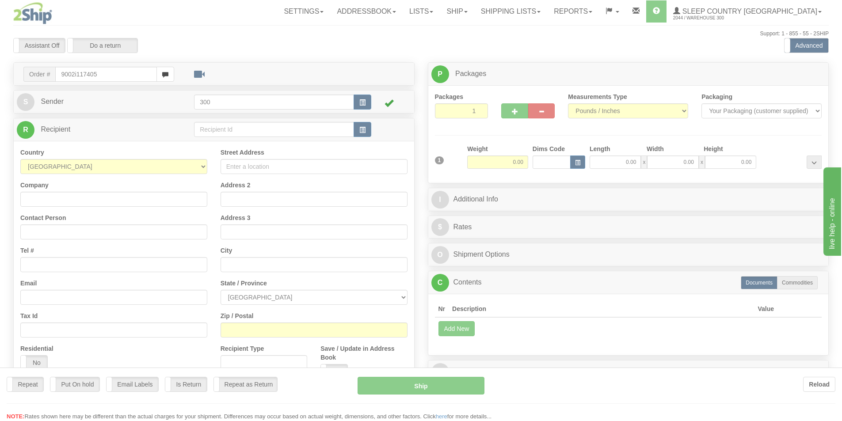
type input "9002i117405"
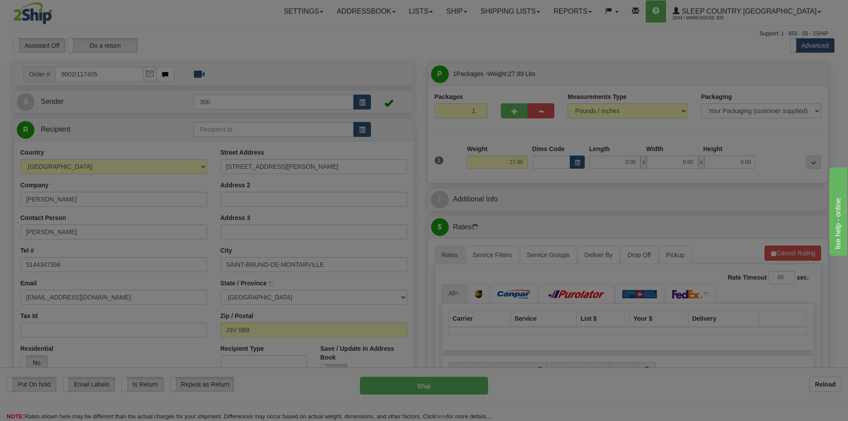
type input "SAINT-BRUNO"
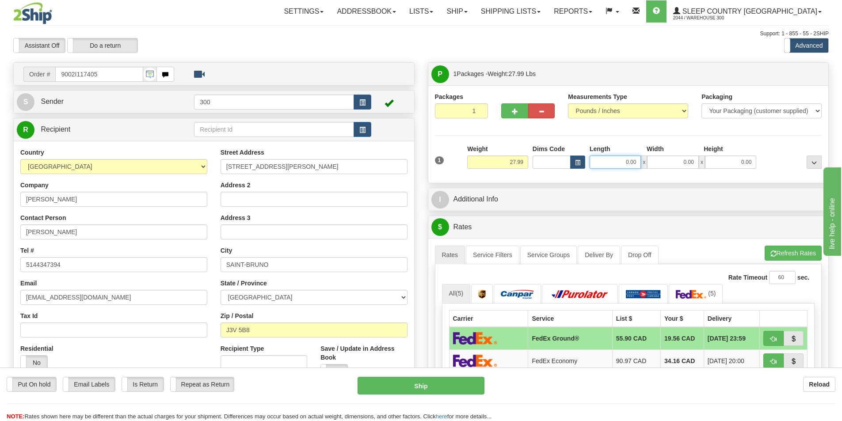
click at [625, 163] on input "0.00" at bounding box center [614, 161] width 51 height 13
type input "14.00"
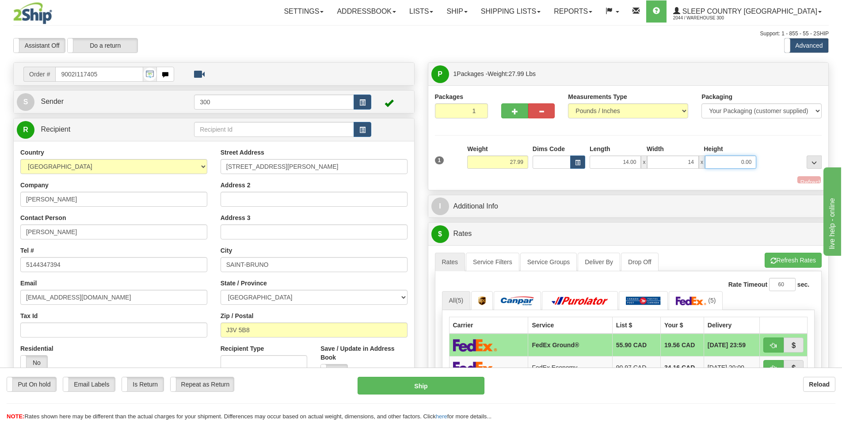
type input "14.00"
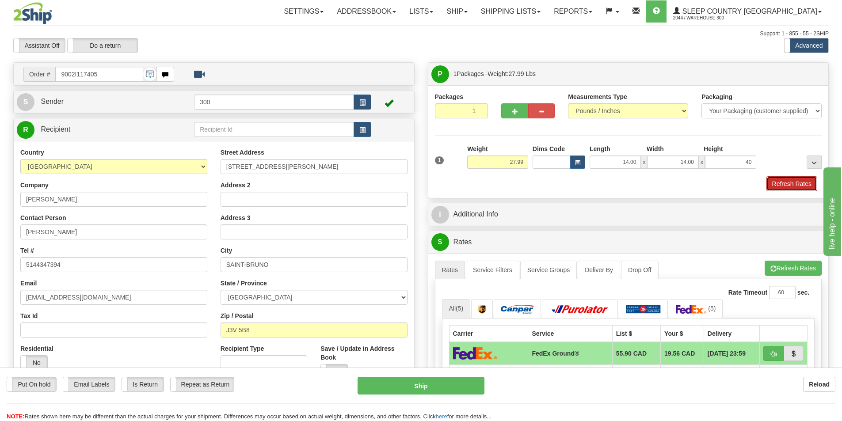
type input "40.00"
click at [779, 181] on button "Refresh Rates" at bounding box center [791, 183] width 51 height 15
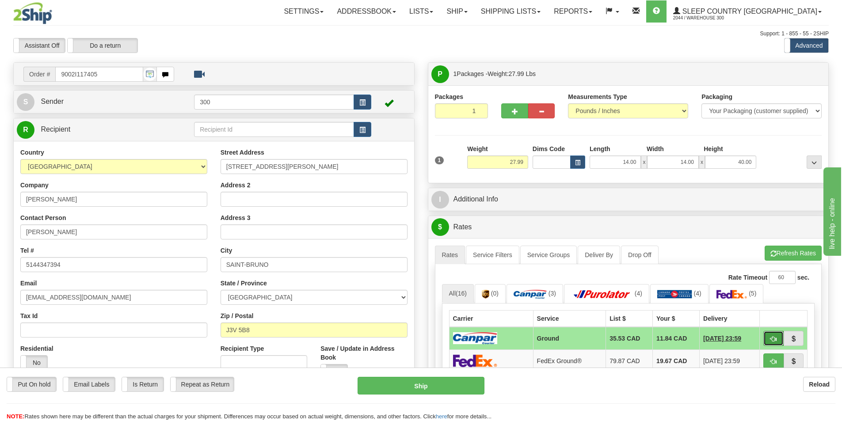
click at [767, 331] on button "button" at bounding box center [773, 338] width 20 height 15
type input "1"
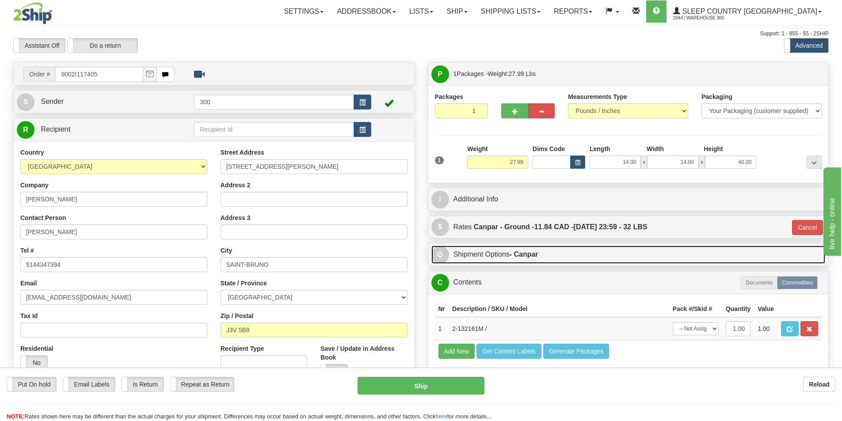
click at [517, 263] on link "O Shipment Options - Canpar" at bounding box center [628, 255] width 394 height 18
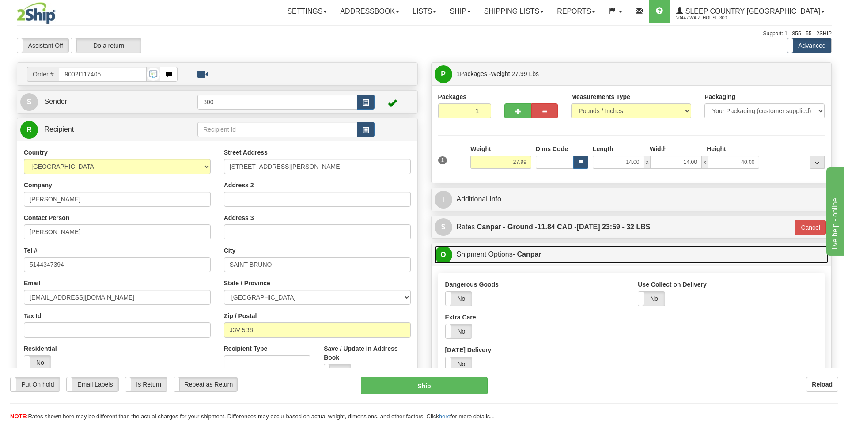
scroll to position [88, 0]
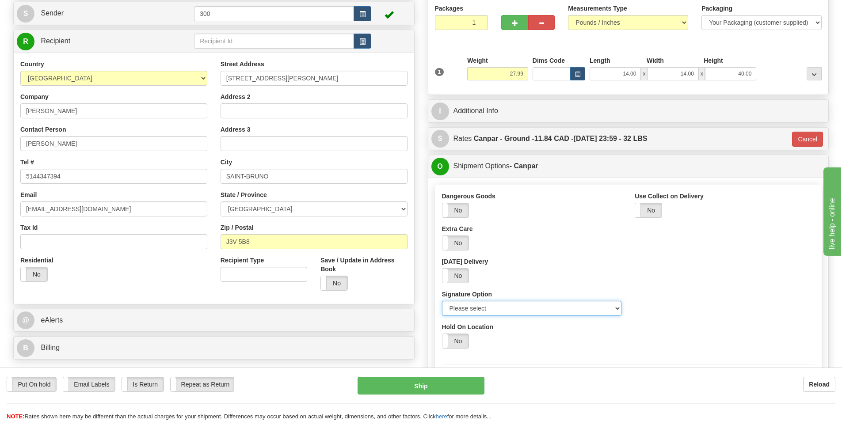
drag, startPoint x: 525, startPoint y: 310, endPoint x: 522, endPoint y: 316, distance: 6.9
click at [525, 310] on select "Please select No Signature Required Signature Required Adult Signature" at bounding box center [532, 308] width 180 height 15
select select "2"
click at [442, 301] on select "Please select No Signature Required Signature Required Adult Signature" at bounding box center [532, 308] width 180 height 15
click at [464, 375] on div "Put On hold Put On hold Email Labels Email Labels Edit Is Return Is Return Repe…" at bounding box center [421, 394] width 842 height 53
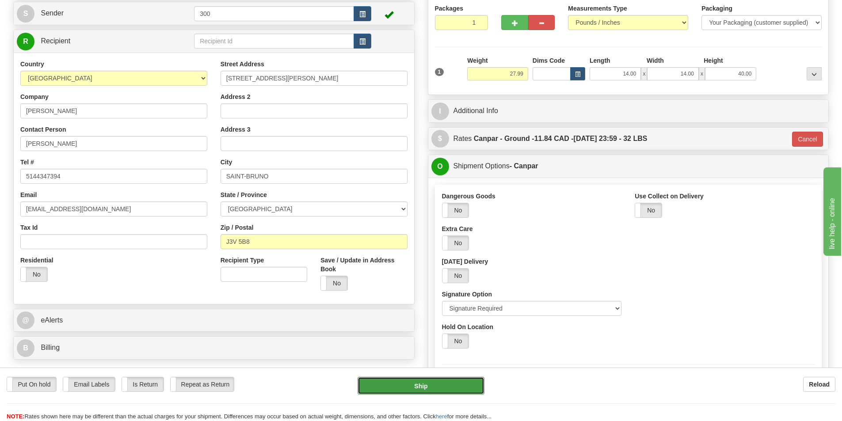
click at [465, 384] on button "Ship" at bounding box center [420, 386] width 127 height 18
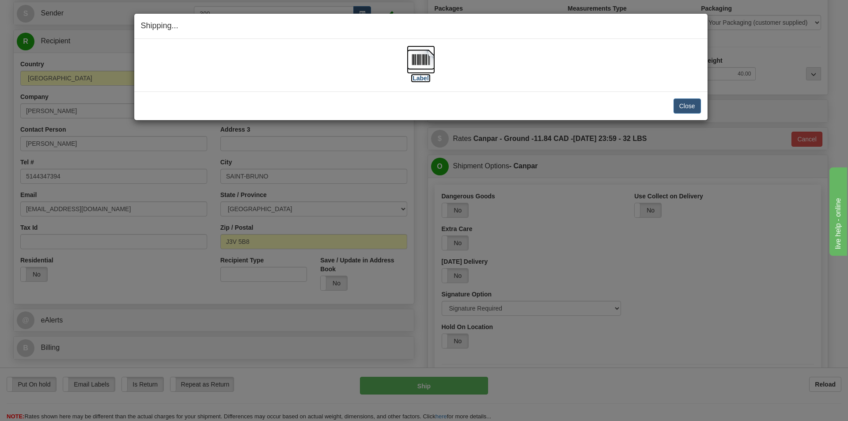
click at [427, 64] on img at bounding box center [421, 59] width 28 height 28
click at [425, 52] on img at bounding box center [421, 59] width 28 height 28
click at [679, 109] on button "Close" at bounding box center [687, 106] width 27 height 15
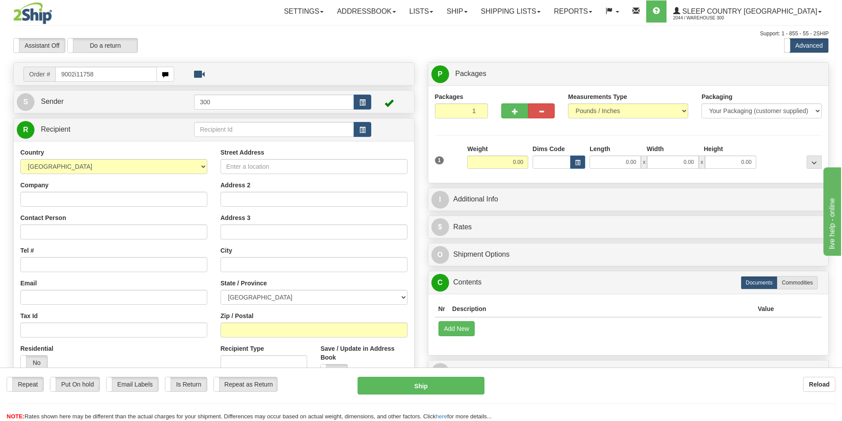
type input "9002i117587"
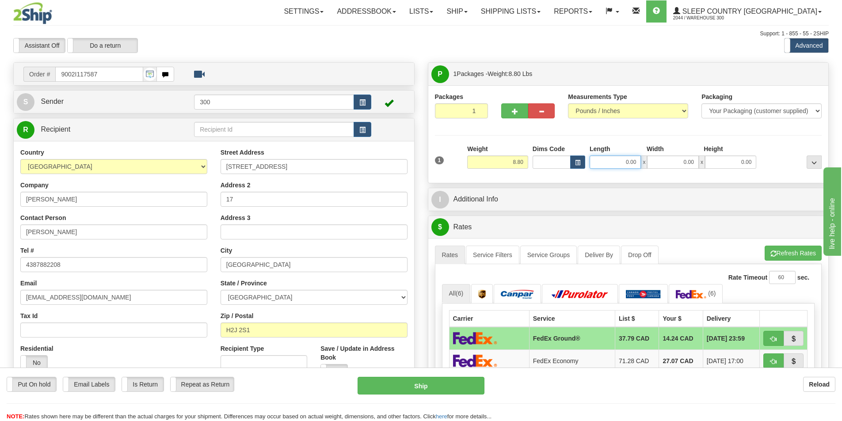
click at [617, 166] on input "0.00" at bounding box center [614, 161] width 51 height 13
type input "15.00"
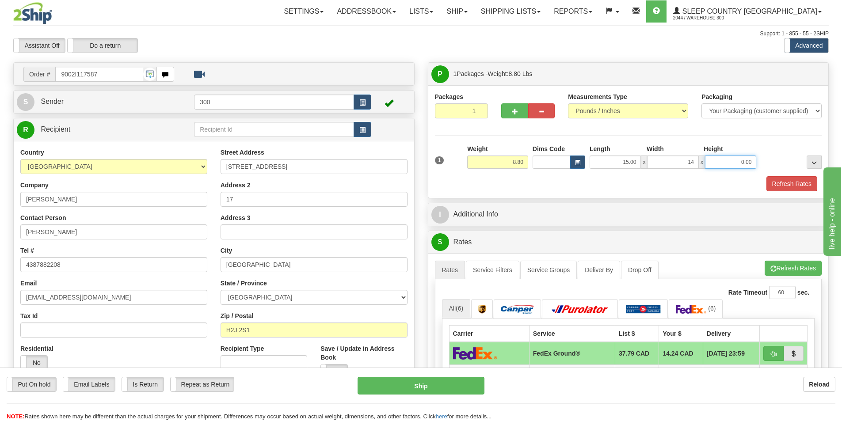
type input "14.00"
type input "7.00"
click at [617, 166] on input "15.00" at bounding box center [614, 161] width 51 height 13
type input "16.00"
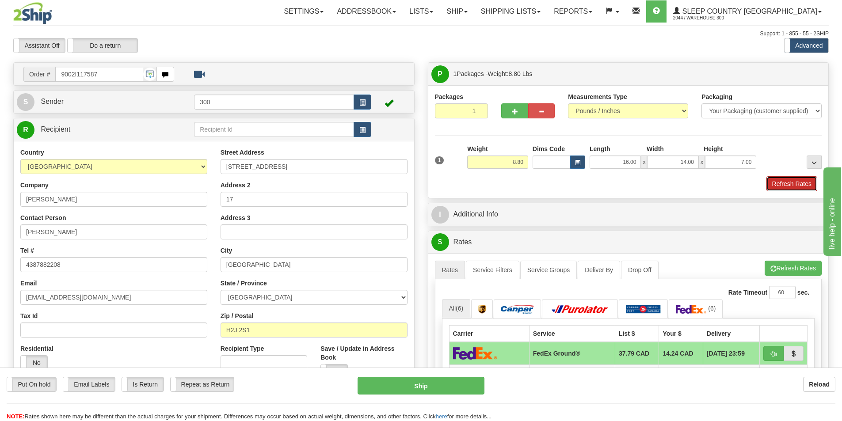
click at [784, 182] on button "Refresh Rates" at bounding box center [791, 183] width 51 height 15
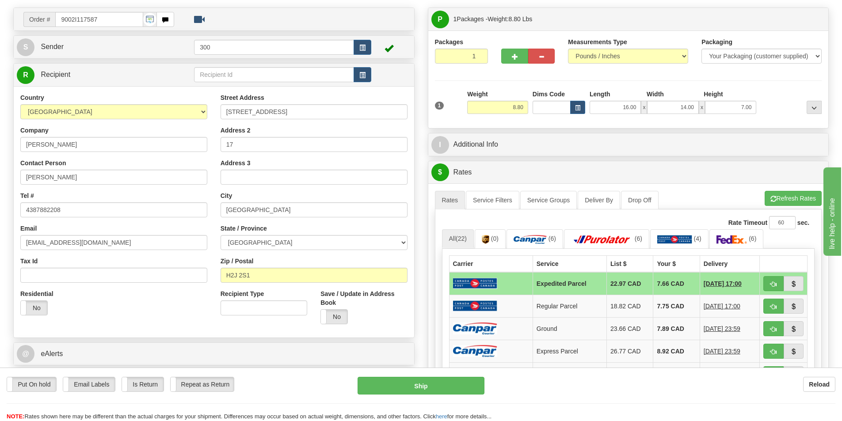
scroll to position [88, 0]
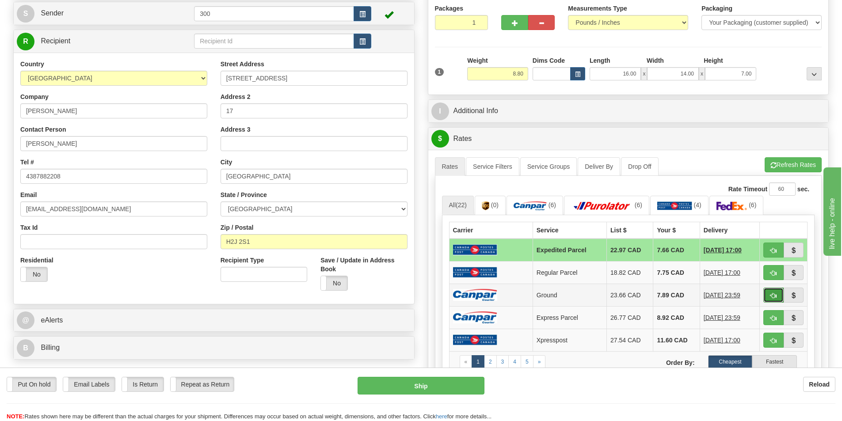
click at [770, 296] on span "button" at bounding box center [773, 296] width 6 height 6
type input "1"
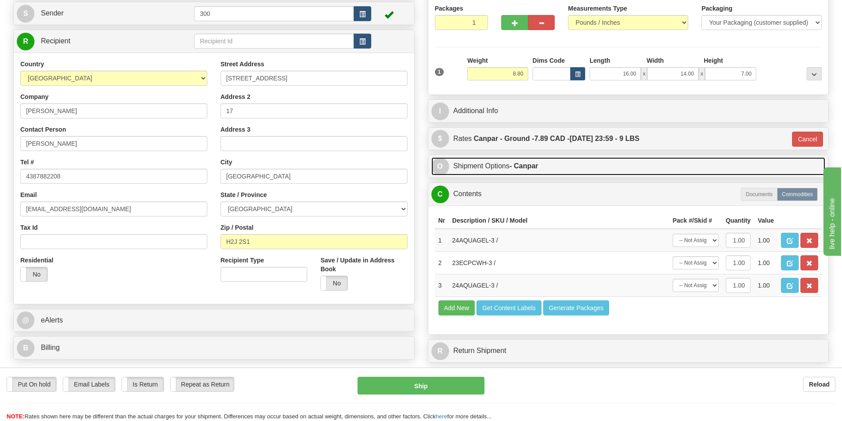
click at [501, 174] on link "O Shipment Options - Canpar" at bounding box center [628, 166] width 394 height 18
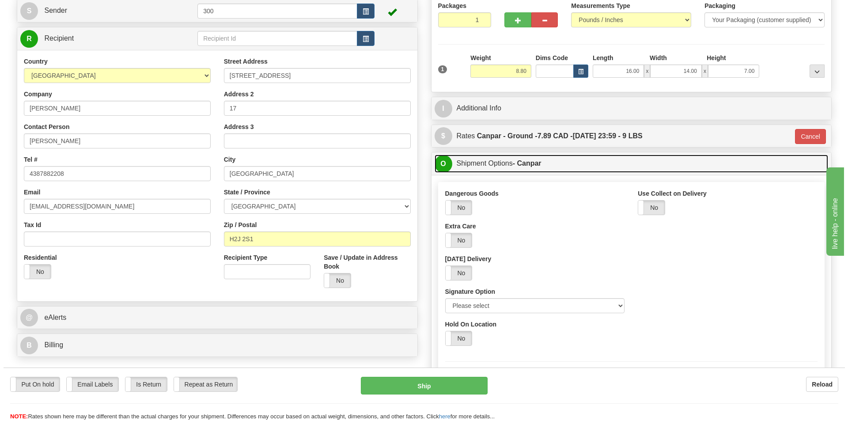
scroll to position [177, 0]
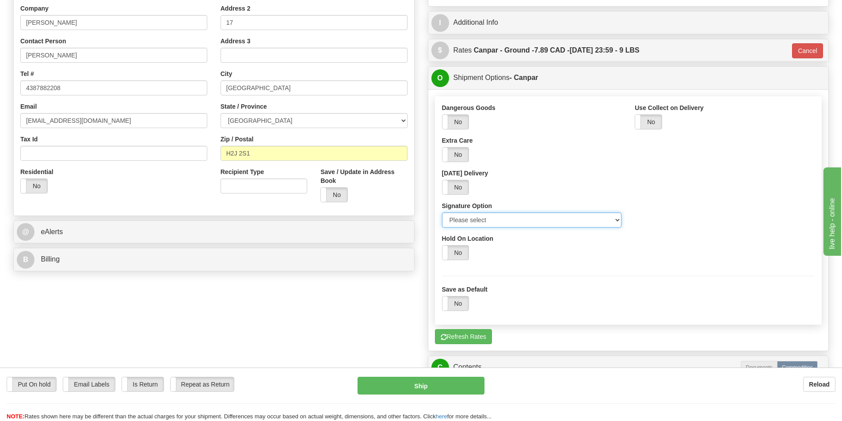
click at [525, 220] on select "Please select No Signature Required Signature Required Adult Signature" at bounding box center [532, 219] width 180 height 15
select select "2"
click at [442, 212] on select "Please select No Signature Required Signature Required Adult Signature" at bounding box center [532, 219] width 180 height 15
click at [477, 384] on button "Ship" at bounding box center [420, 386] width 127 height 18
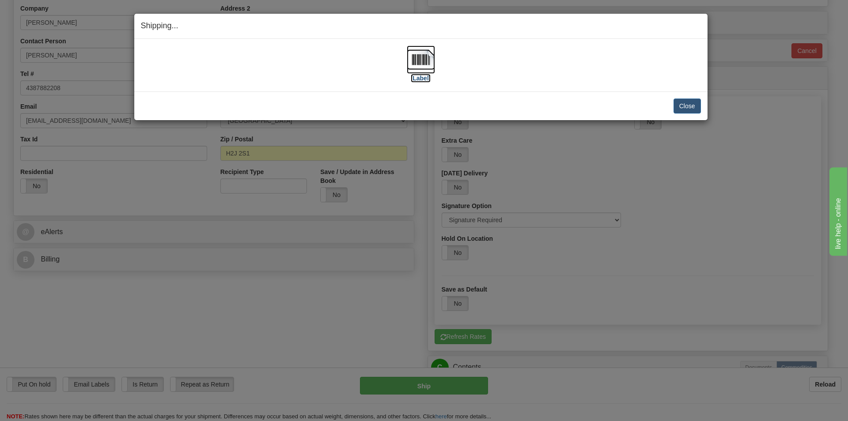
click at [427, 58] on img at bounding box center [421, 59] width 28 height 28
click at [679, 116] on div "Close Cancel Cancel Shipment and Quit Pickup Quit Pickup ONLY" at bounding box center [420, 105] width 573 height 29
click at [681, 112] on button "Close" at bounding box center [687, 106] width 27 height 15
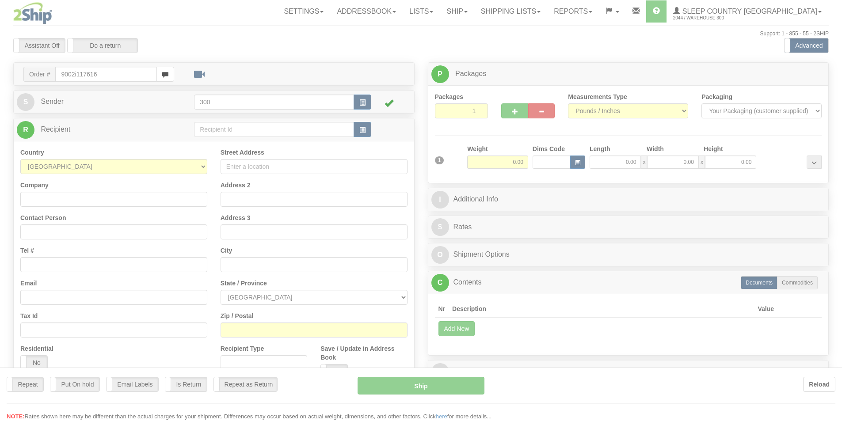
type input "9002i117616"
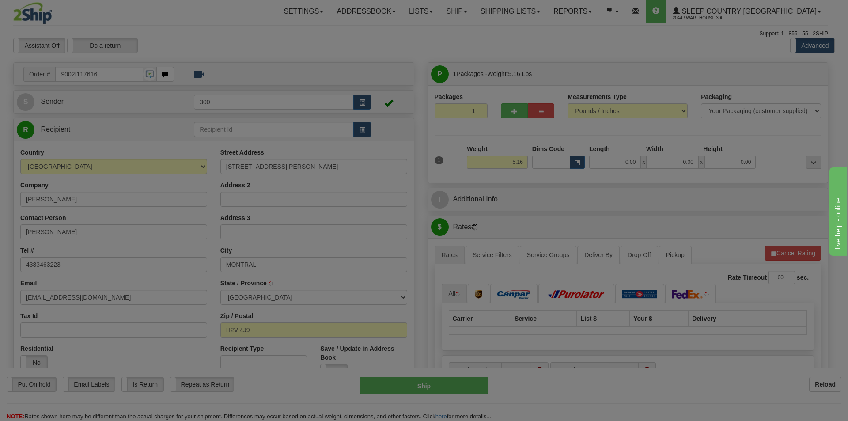
type input "[GEOGRAPHIC_DATA]"
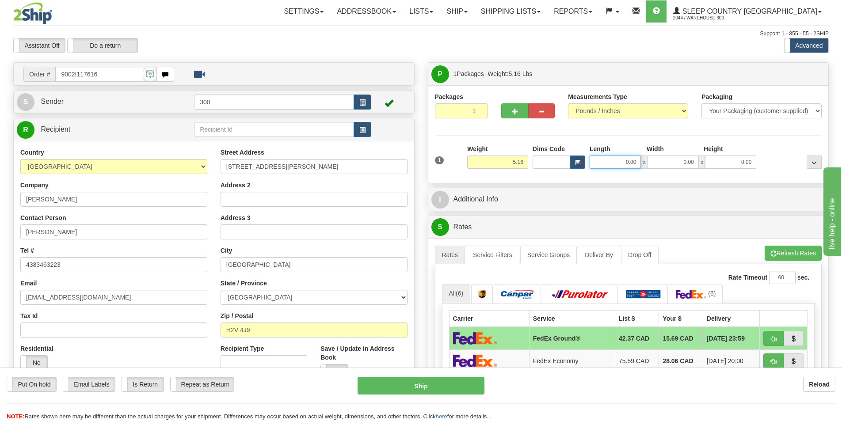
click at [635, 164] on input "0.00" at bounding box center [614, 161] width 51 height 13
type input "9.00"
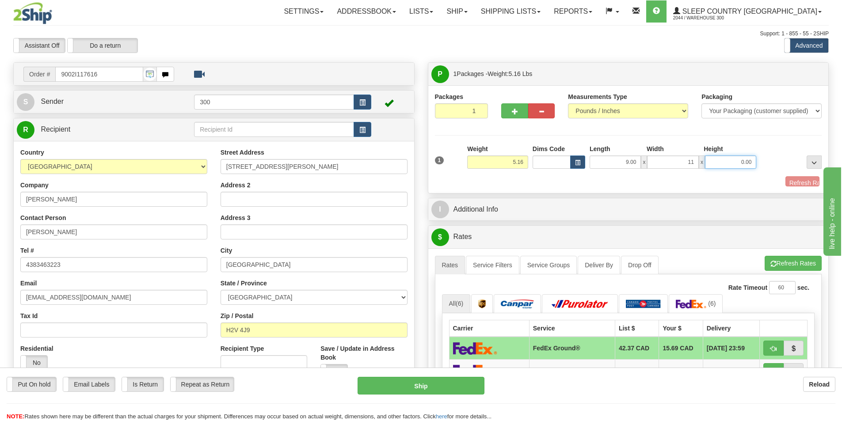
type input "11.00"
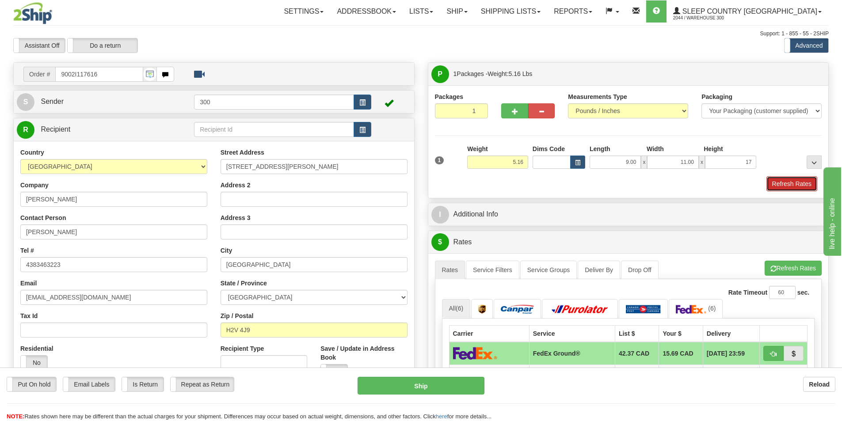
type input "17.00"
click at [798, 190] on button "Refresh Rates" at bounding box center [791, 183] width 51 height 15
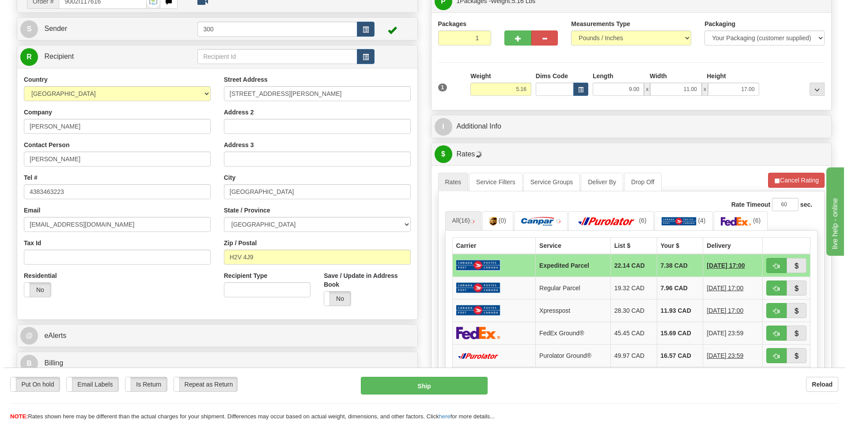
scroll to position [88, 0]
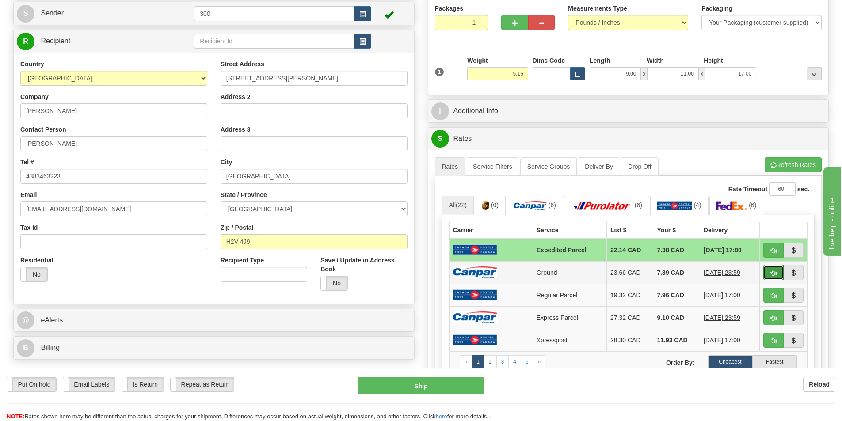
click at [777, 271] on button "button" at bounding box center [773, 272] width 20 height 15
type input "1"
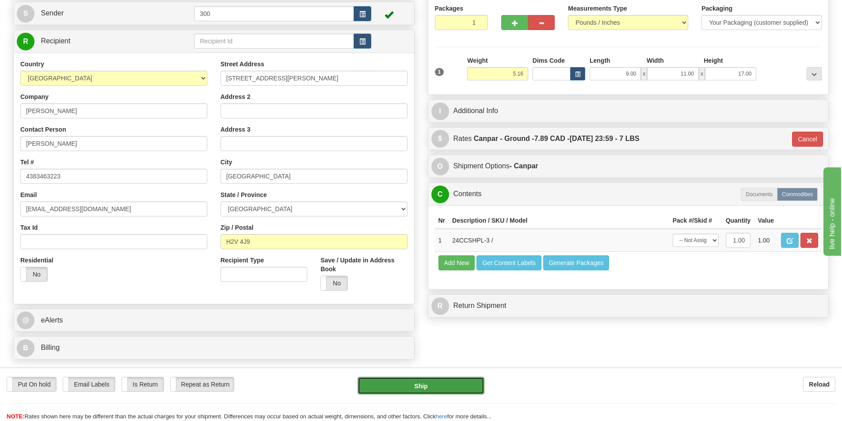
click at [467, 381] on button "Ship" at bounding box center [420, 386] width 127 height 18
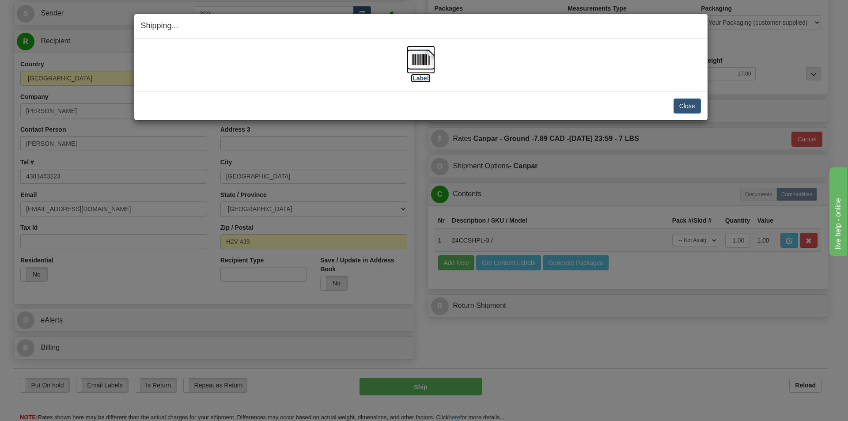
click at [432, 66] on img at bounding box center [421, 59] width 28 height 28
click at [692, 103] on button "Close" at bounding box center [687, 106] width 27 height 15
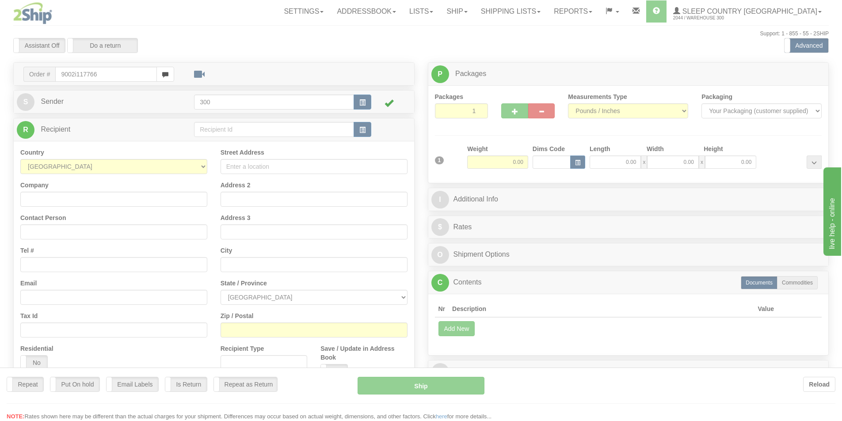
type input "9002i117766"
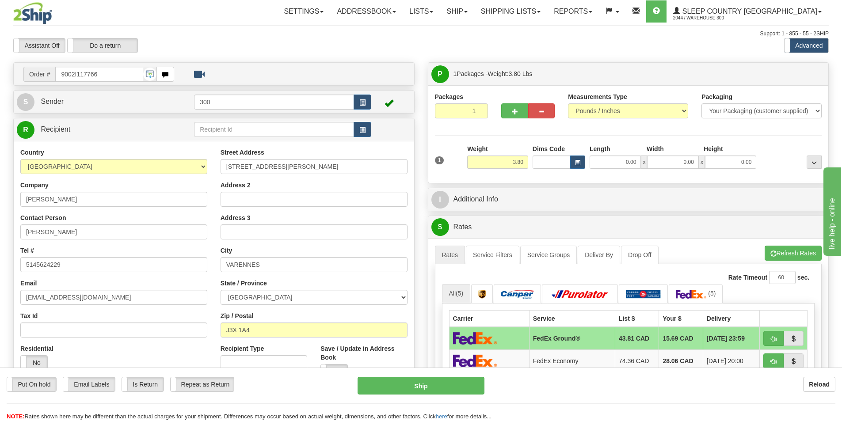
click at [612, 171] on div "1 Weight 3.80 Dims Code 0.00" at bounding box center [627, 159] width 391 height 31
click at [610, 170] on div "1 Weight 3.80 Dims Code 0.00" at bounding box center [627, 159] width 391 height 31
click at [607, 160] on input "0.00" at bounding box center [614, 161] width 51 height 13
type input "15.00"
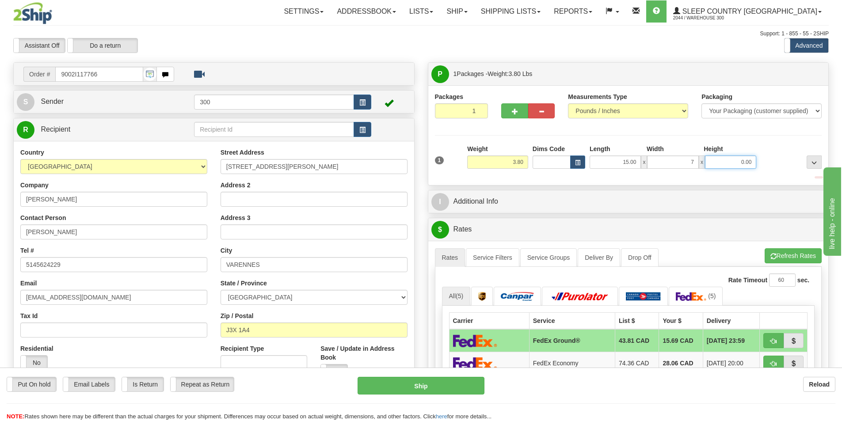
type input "7.00"
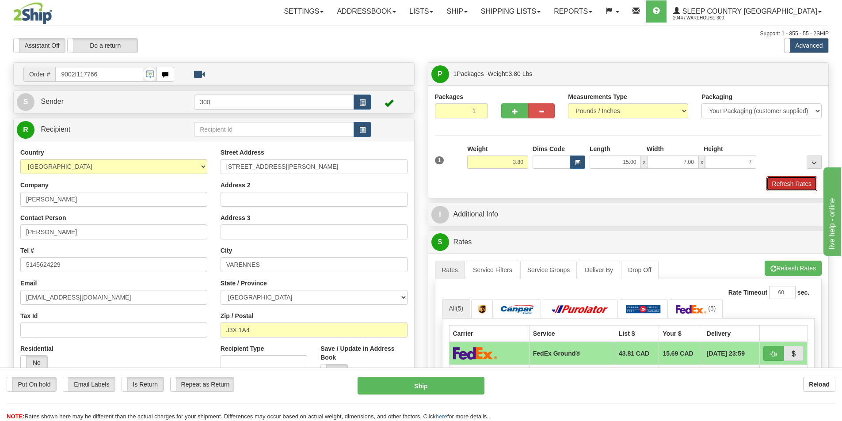
type input "7.00"
click at [780, 182] on button "Refresh Rates" at bounding box center [791, 183] width 51 height 15
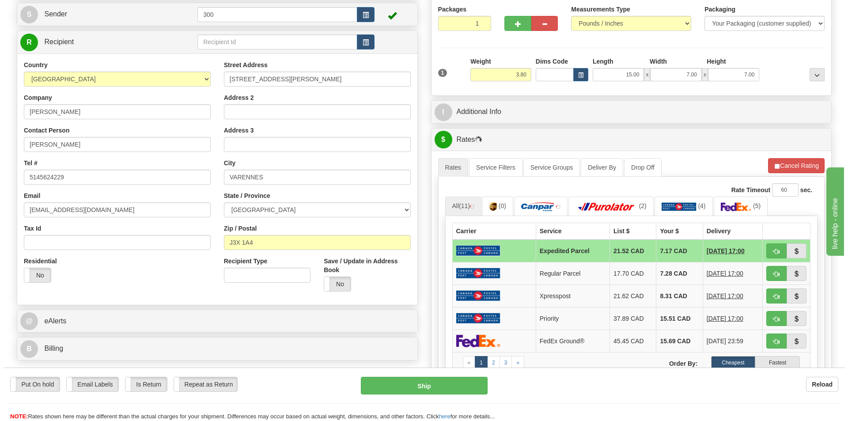
scroll to position [88, 0]
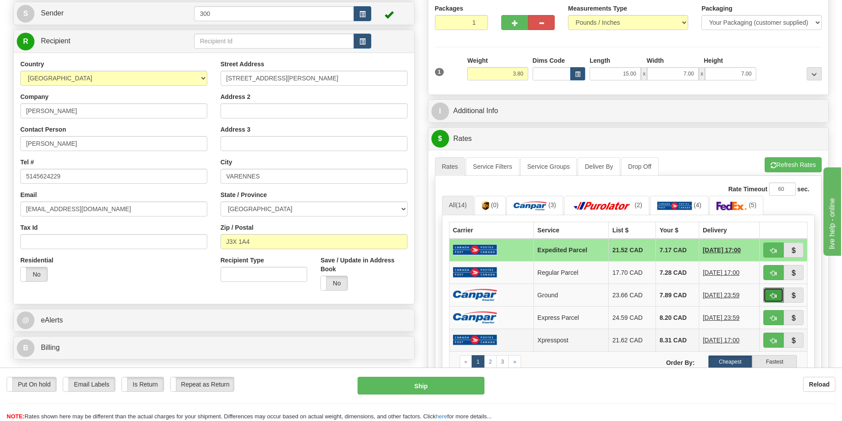
click at [773, 293] on span "button" at bounding box center [773, 296] width 6 height 6
type input "1"
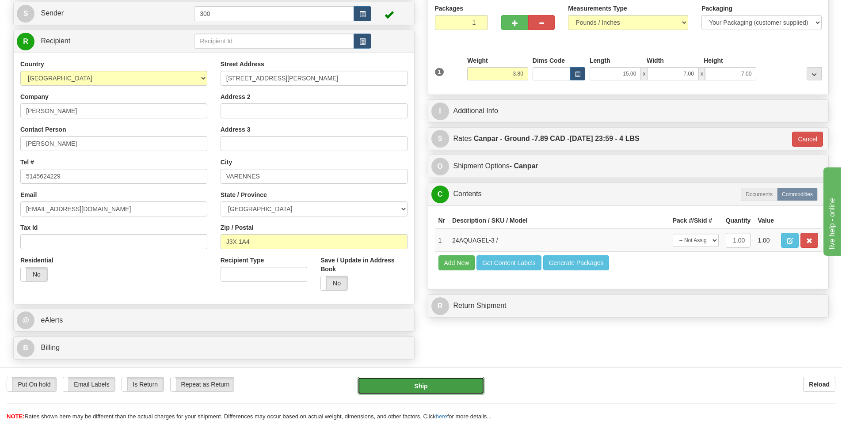
click at [442, 386] on button "Ship" at bounding box center [420, 386] width 127 height 18
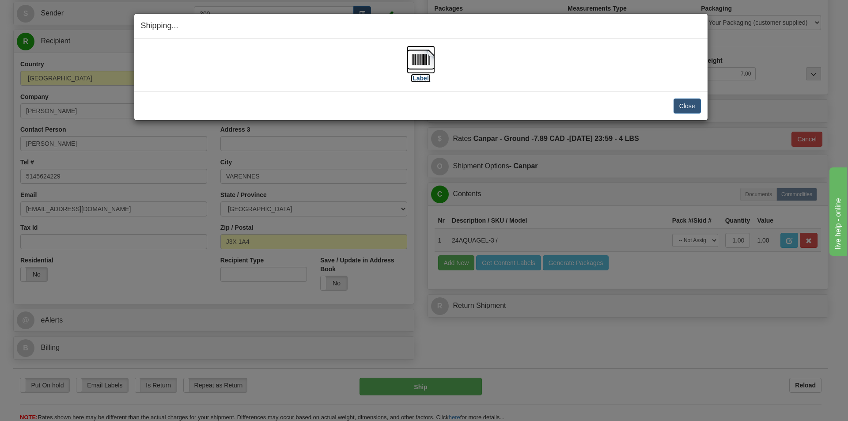
click at [432, 64] on img at bounding box center [421, 59] width 28 height 28
click at [694, 105] on button "Close" at bounding box center [687, 106] width 27 height 15
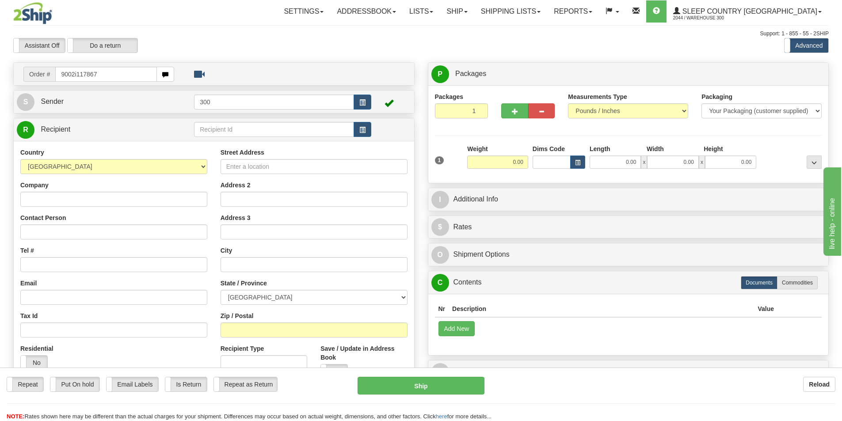
type input "9002i117867"
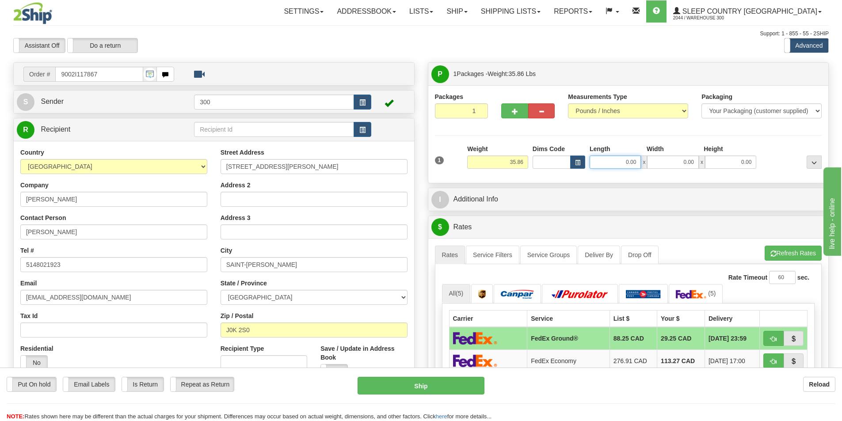
click at [602, 160] on input "0.00" at bounding box center [614, 161] width 51 height 13
type input "15.00"
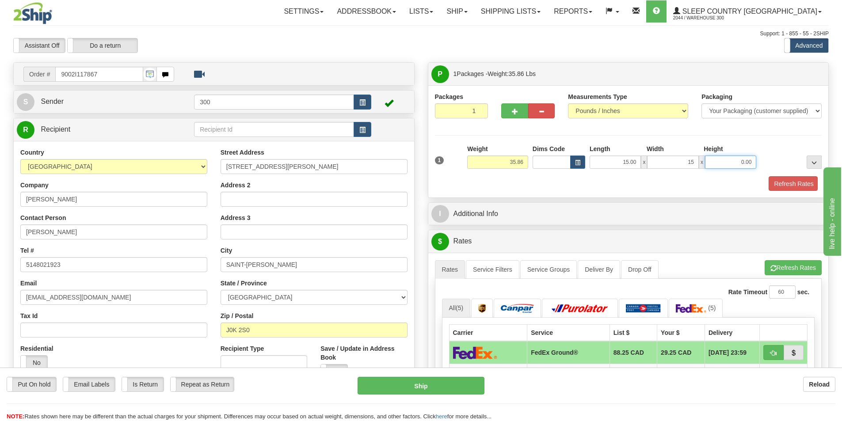
type input "15.00"
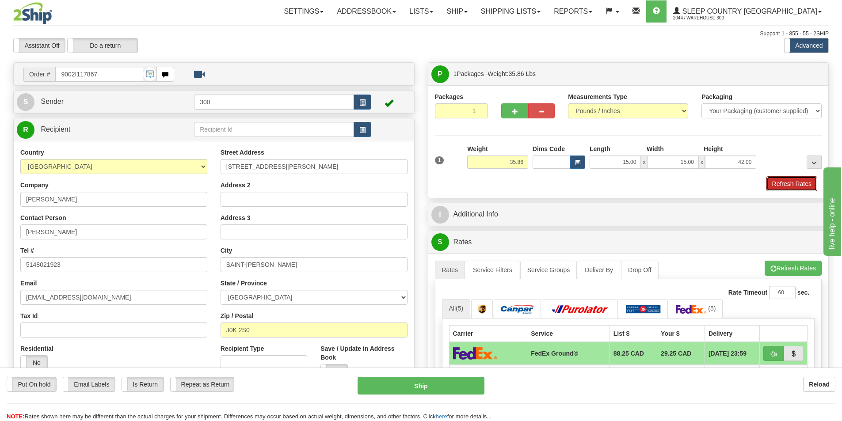
click at [802, 186] on button "Refresh Rates" at bounding box center [791, 183] width 51 height 15
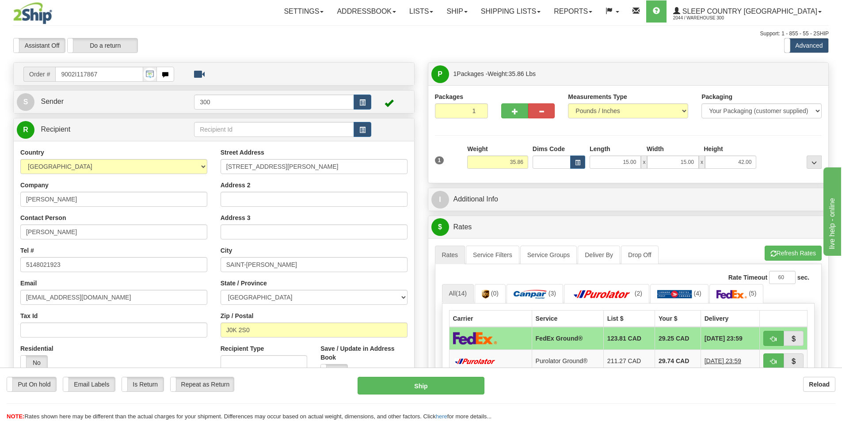
scroll to position [88, 0]
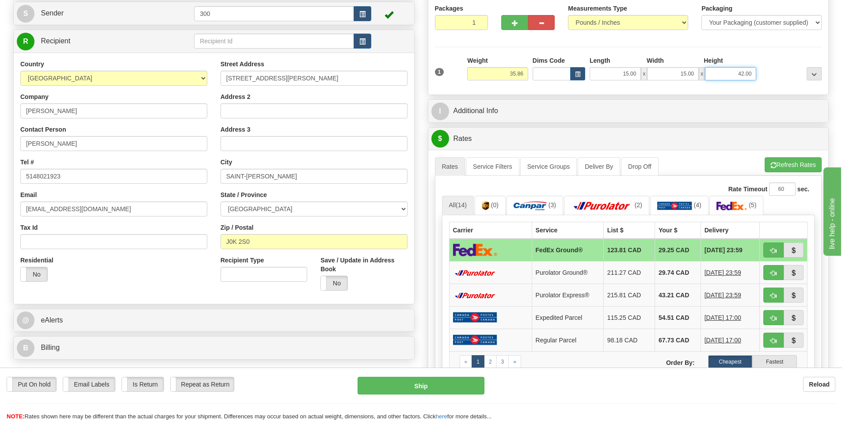
click at [729, 76] on input "42.00" at bounding box center [730, 73] width 51 height 13
type input "41.00"
click at [766, 95] on div "P Packages 1 Packages - Weight: 35.86 Lbs Shipment Level Shipm. Package Level P…" at bounding box center [628, 300] width 414 height 652
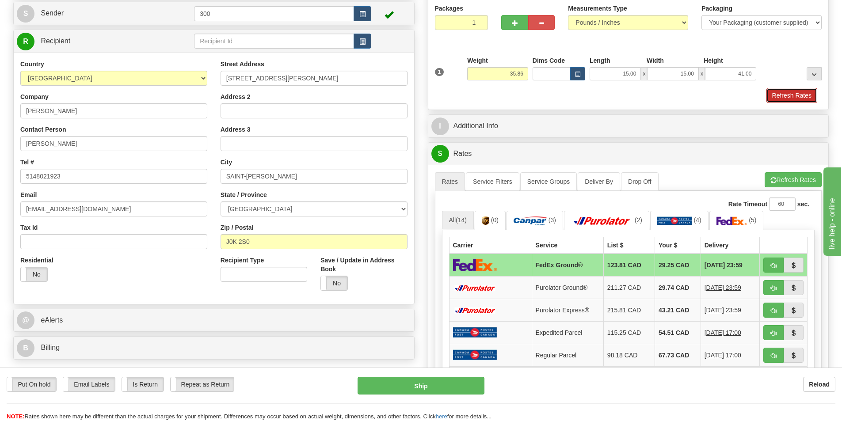
click at [786, 89] on button "Refresh Rates" at bounding box center [791, 95] width 51 height 15
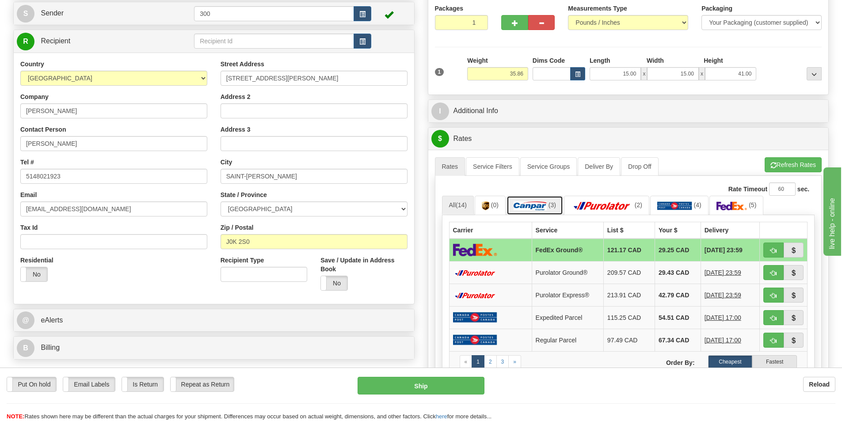
click at [545, 207] on img at bounding box center [529, 205] width 33 height 9
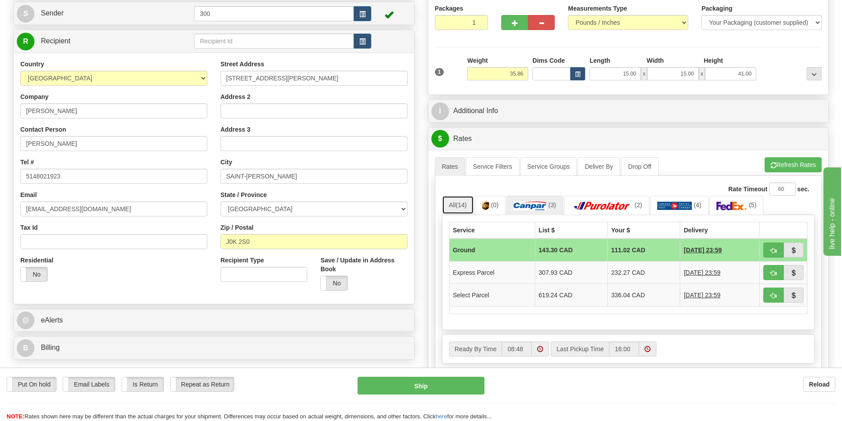
click at [458, 200] on link "All (14)" at bounding box center [458, 205] width 32 height 19
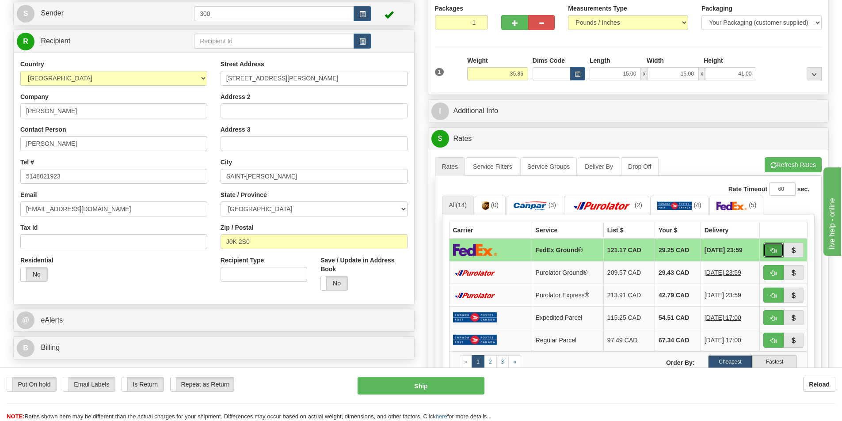
click at [777, 247] on button "button" at bounding box center [773, 250] width 20 height 15
type input "92"
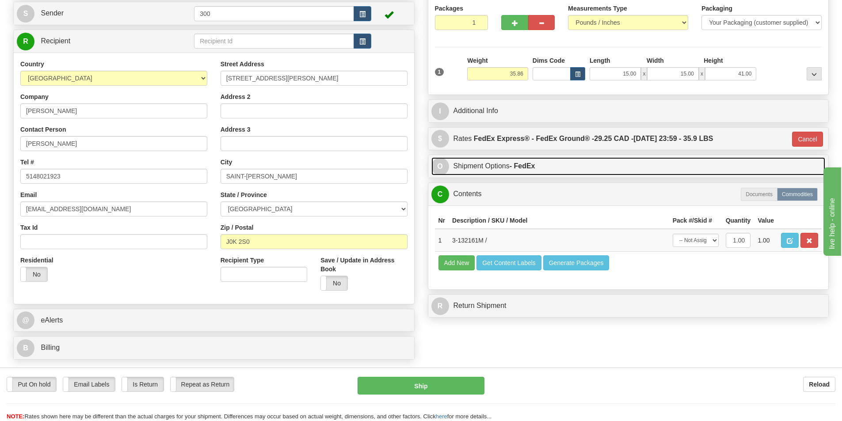
click at [589, 158] on link "O Shipment Options - FedEx" at bounding box center [628, 166] width 394 height 18
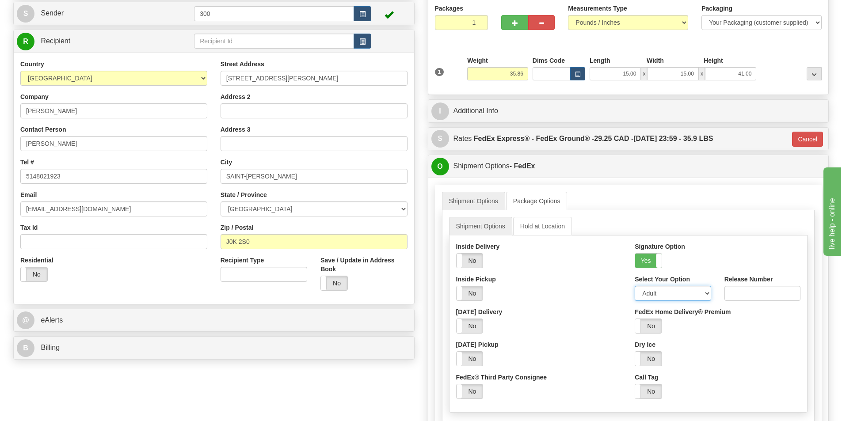
click at [673, 296] on select "Adult Direct Indirect No Signature Required Service Default" at bounding box center [672, 293] width 76 height 15
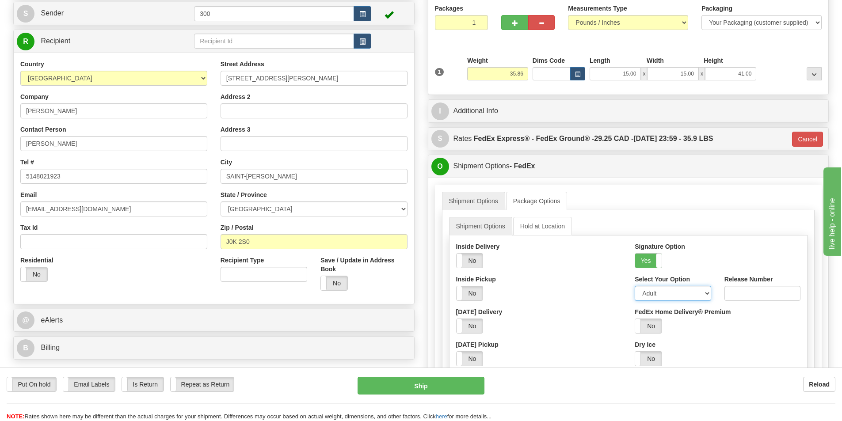
select select "1"
click at [634, 286] on select "Adult Direct Indirect No Signature Required Service Default" at bounding box center [672, 293] width 76 height 15
click at [670, 202] on ul "Shipment Options Package Options" at bounding box center [628, 201] width 373 height 19
click at [442, 382] on button "Ship" at bounding box center [420, 386] width 127 height 18
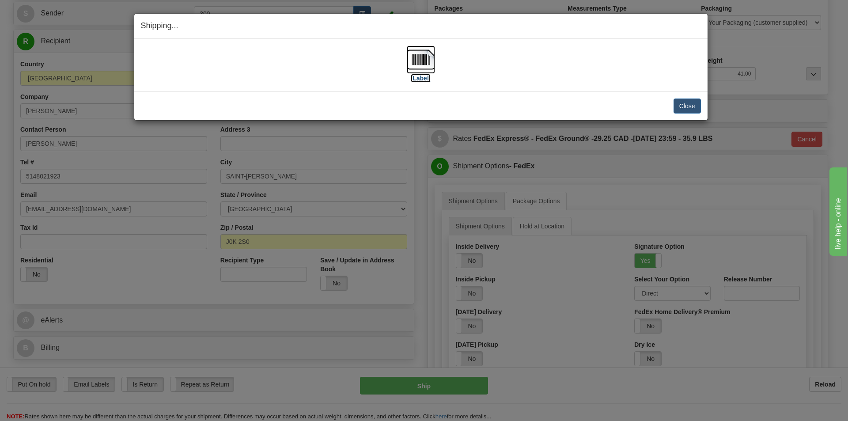
click at [421, 56] on img at bounding box center [421, 59] width 28 height 28
click at [695, 109] on button "Close" at bounding box center [687, 106] width 27 height 15
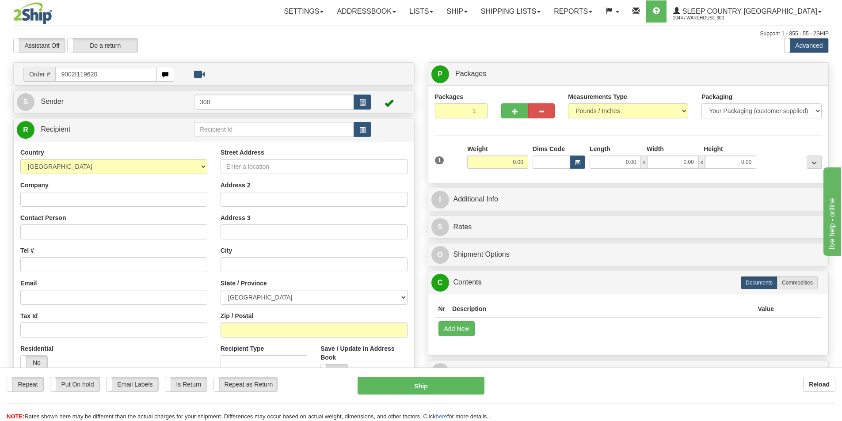
type input "9002I119620"
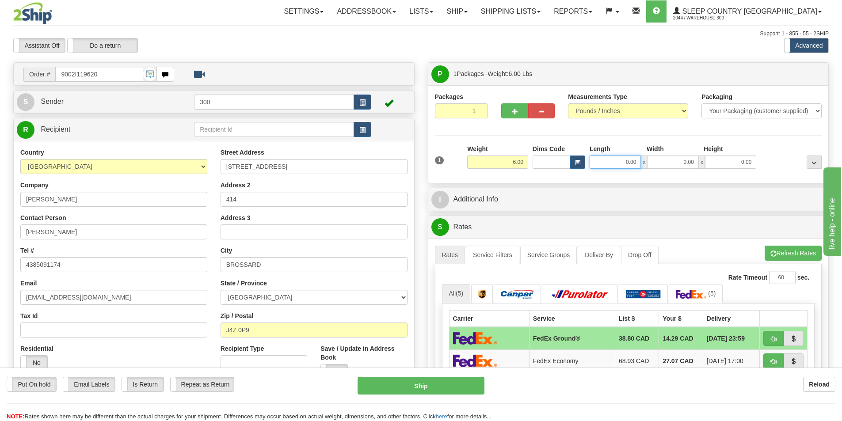
click at [628, 163] on input "0.00" at bounding box center [614, 161] width 51 height 13
type input "6.00"
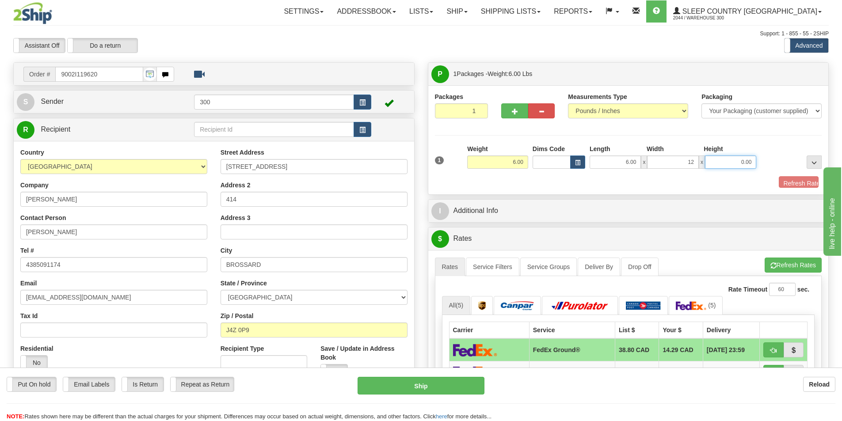
type input "12.00"
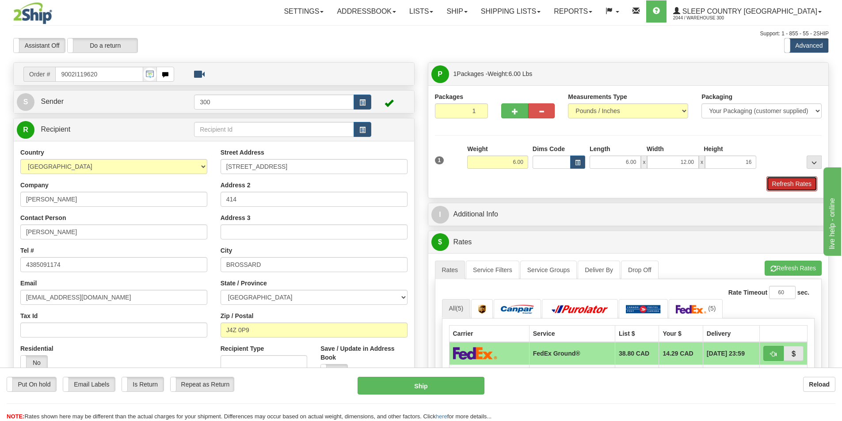
type input "16.00"
click at [787, 178] on button "Refresh Rates" at bounding box center [791, 183] width 51 height 15
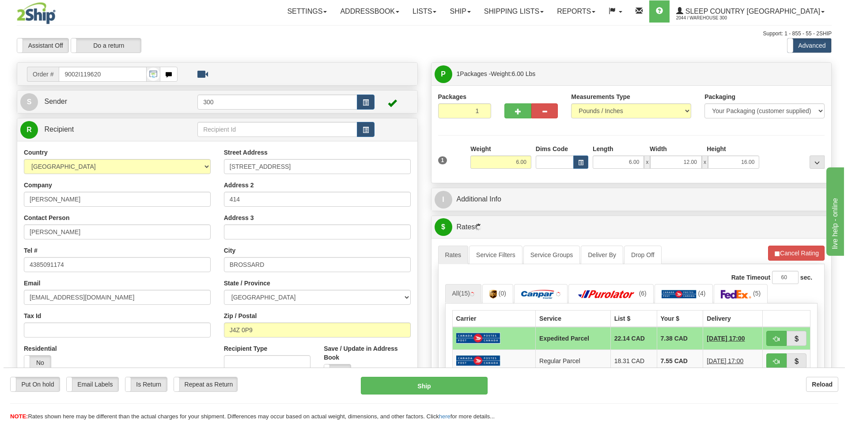
scroll to position [44, 0]
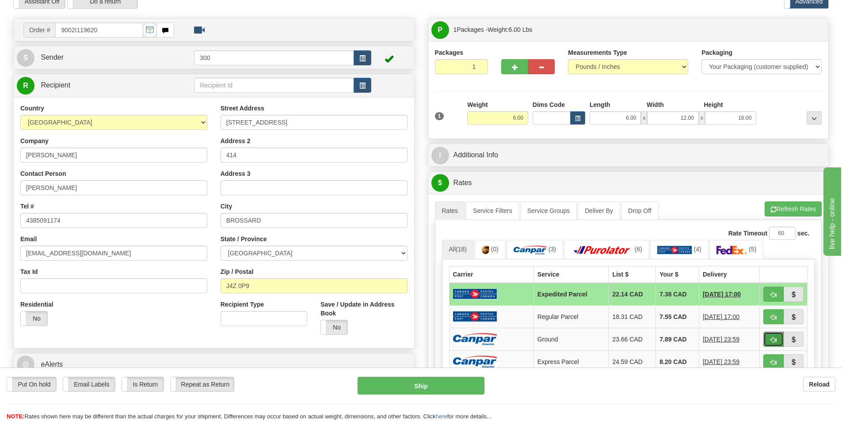
click at [768, 334] on button "button" at bounding box center [773, 339] width 20 height 15
type input "1"
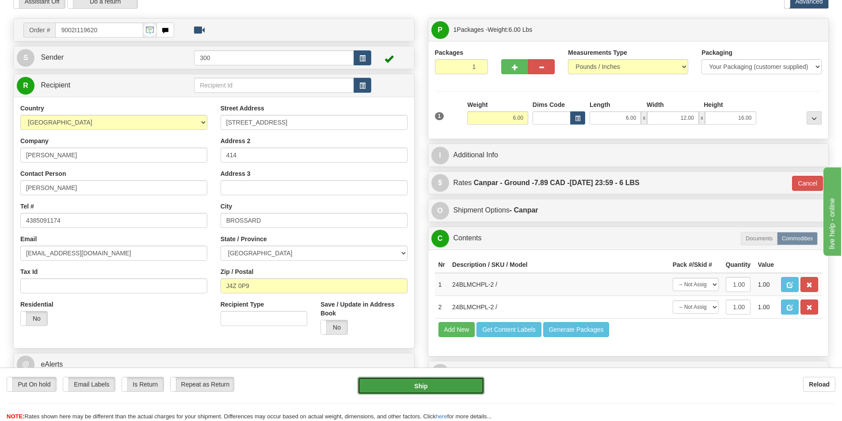
click at [406, 383] on button "Ship" at bounding box center [420, 386] width 127 height 18
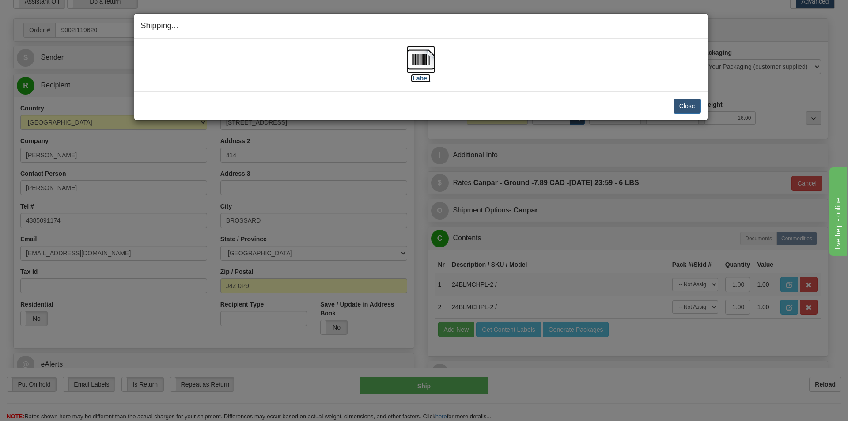
click at [425, 67] on img at bounding box center [421, 59] width 28 height 28
click at [683, 107] on button "Close" at bounding box center [687, 106] width 27 height 15
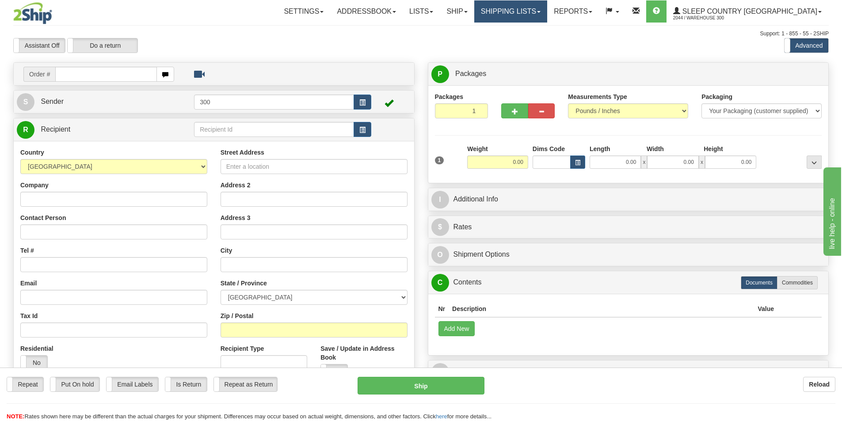
click at [547, 8] on link "Shipping lists" at bounding box center [510, 11] width 73 height 22
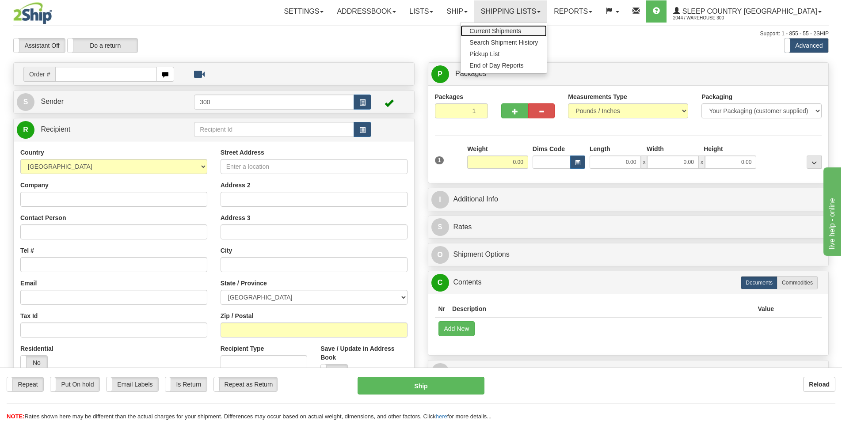
click at [521, 32] on span "Current Shipments" at bounding box center [495, 30] width 52 height 7
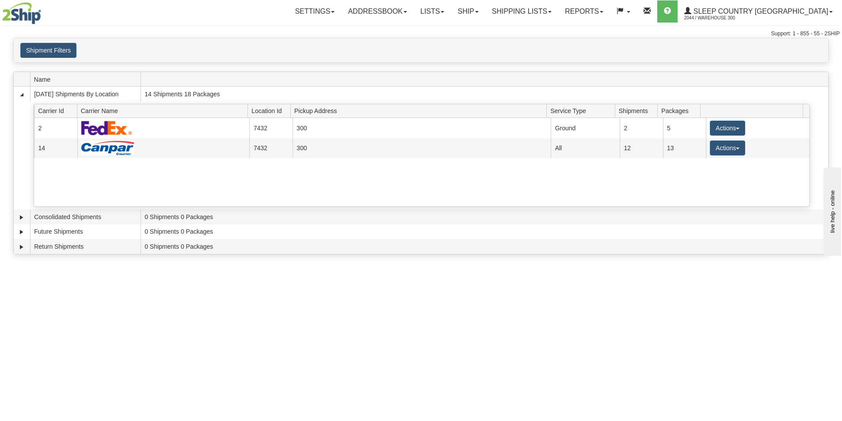
click at [470, 74] on span at bounding box center [486, 79] width 684 height 14
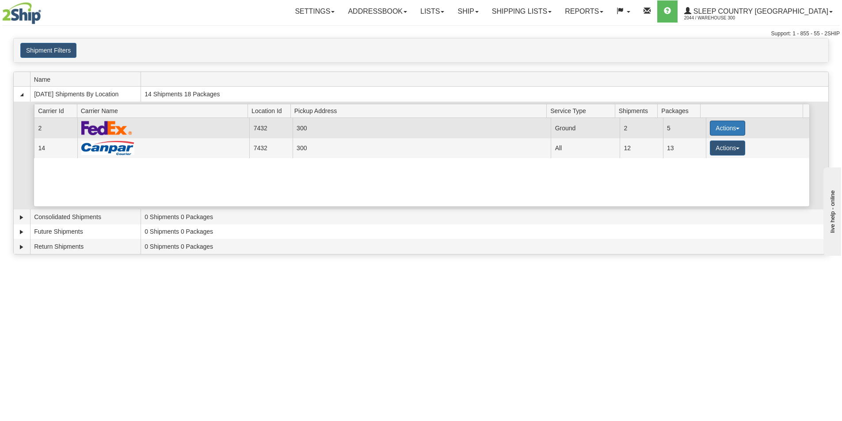
click at [709, 129] on button "Actions" at bounding box center [726, 128] width 35 height 15
click at [705, 148] on span "Details" at bounding box center [694, 144] width 24 height 6
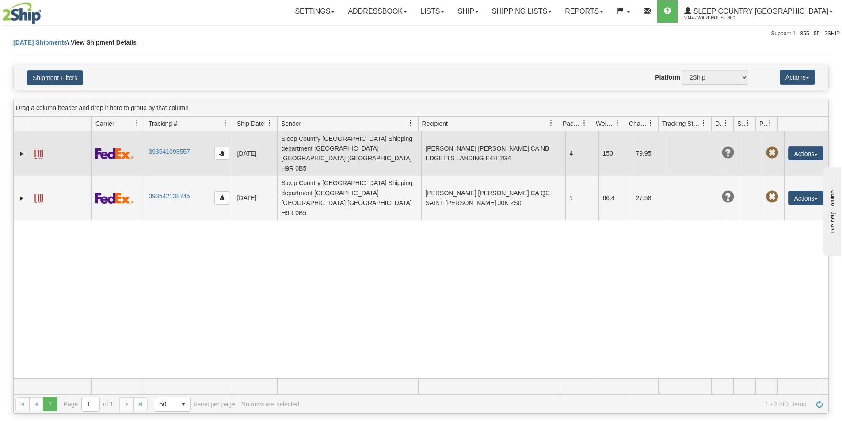
click at [39, 150] on span at bounding box center [38, 154] width 9 height 9
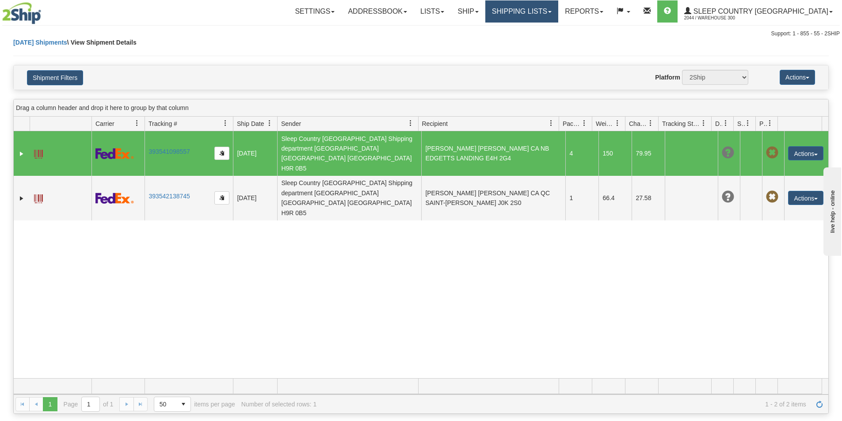
click at [542, 12] on link "Shipping lists" at bounding box center [521, 11] width 73 height 22
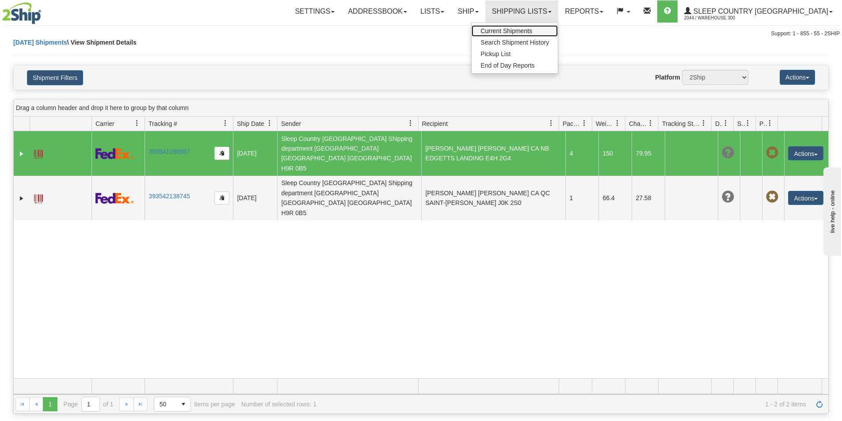
click at [532, 29] on span "Current Shipments" at bounding box center [506, 30] width 52 height 7
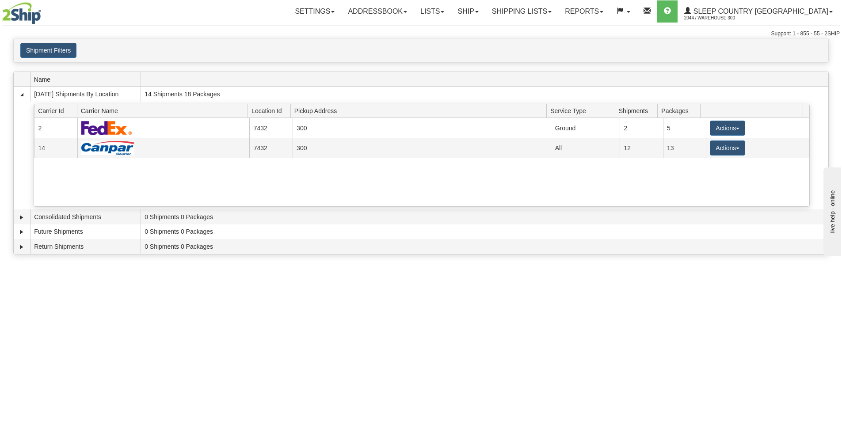
click at [107, 10] on div at bounding box center [68, 13] width 133 height 22
